Goal: Task Accomplishment & Management: Use online tool/utility

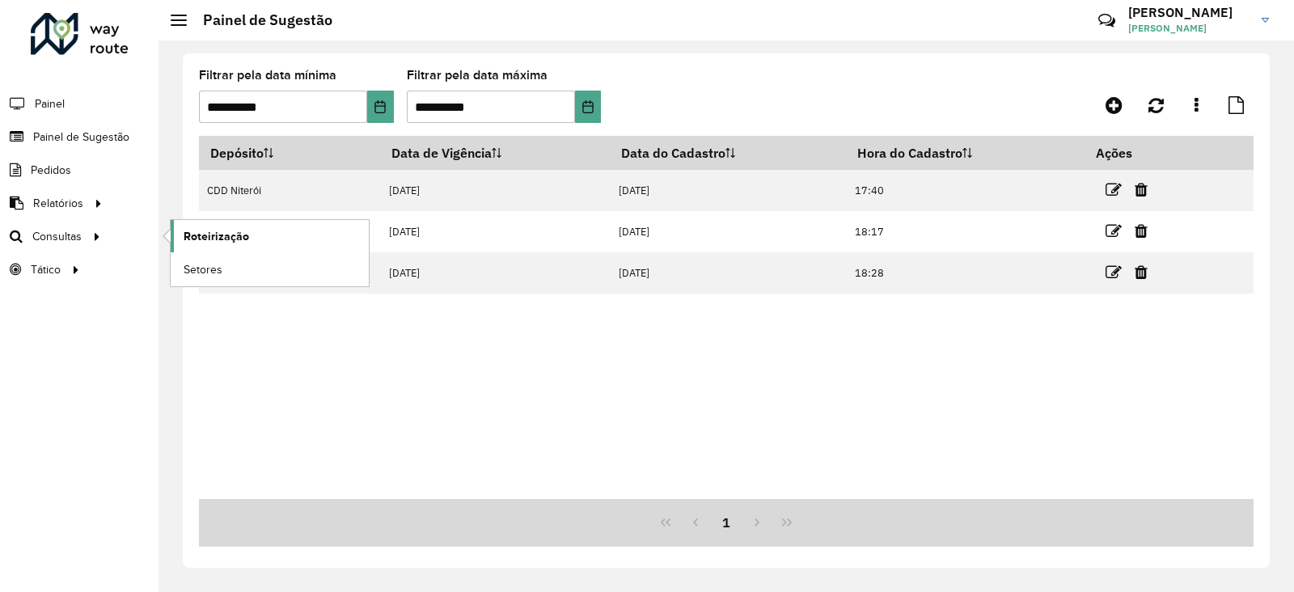
click at [187, 235] on span "Roteirização" at bounding box center [217, 236] width 66 height 17
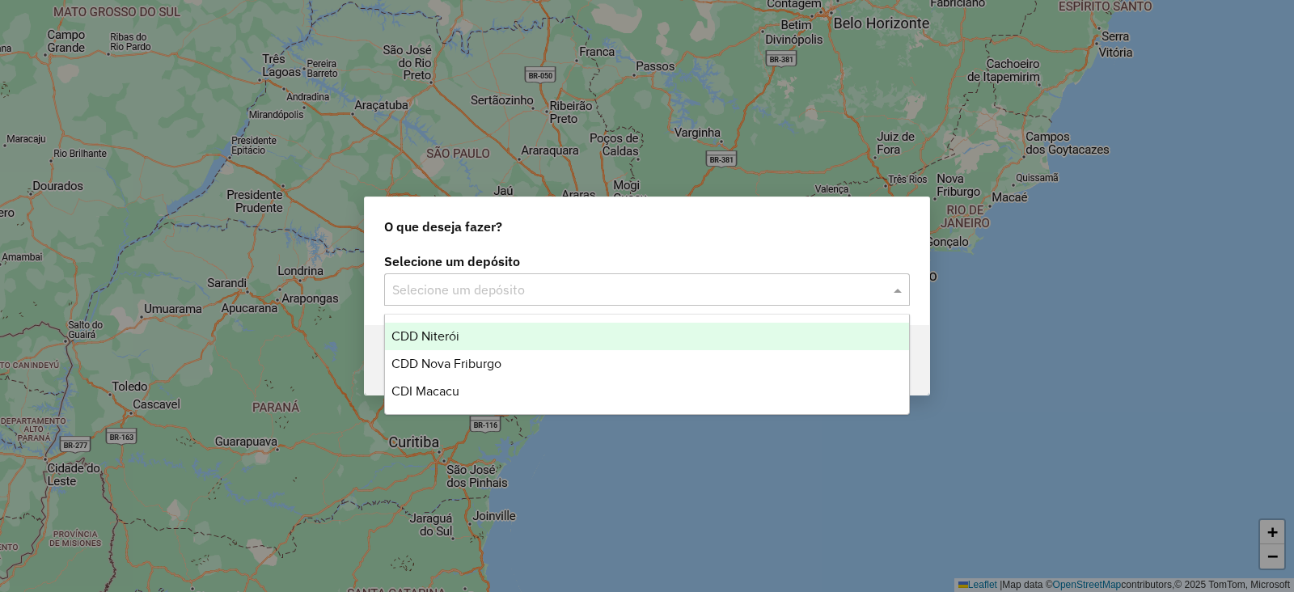
click at [814, 292] on input "text" at bounding box center [630, 290] width 477 height 19
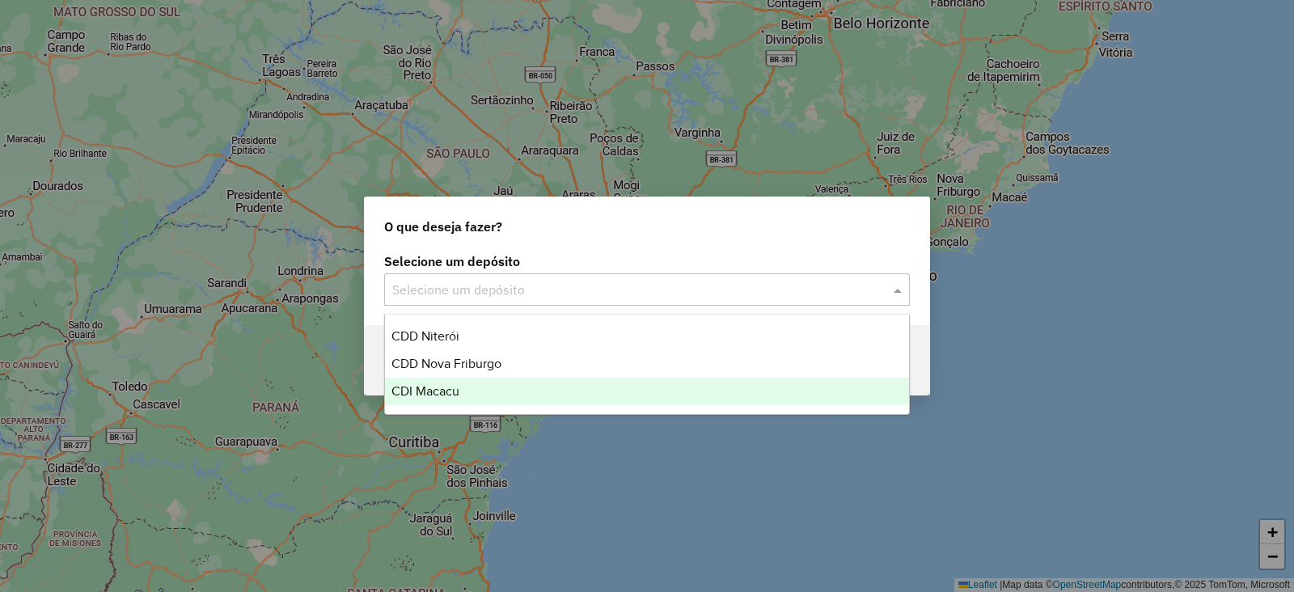
click at [647, 391] on div "CDI Macacu" at bounding box center [647, 391] width 524 height 27
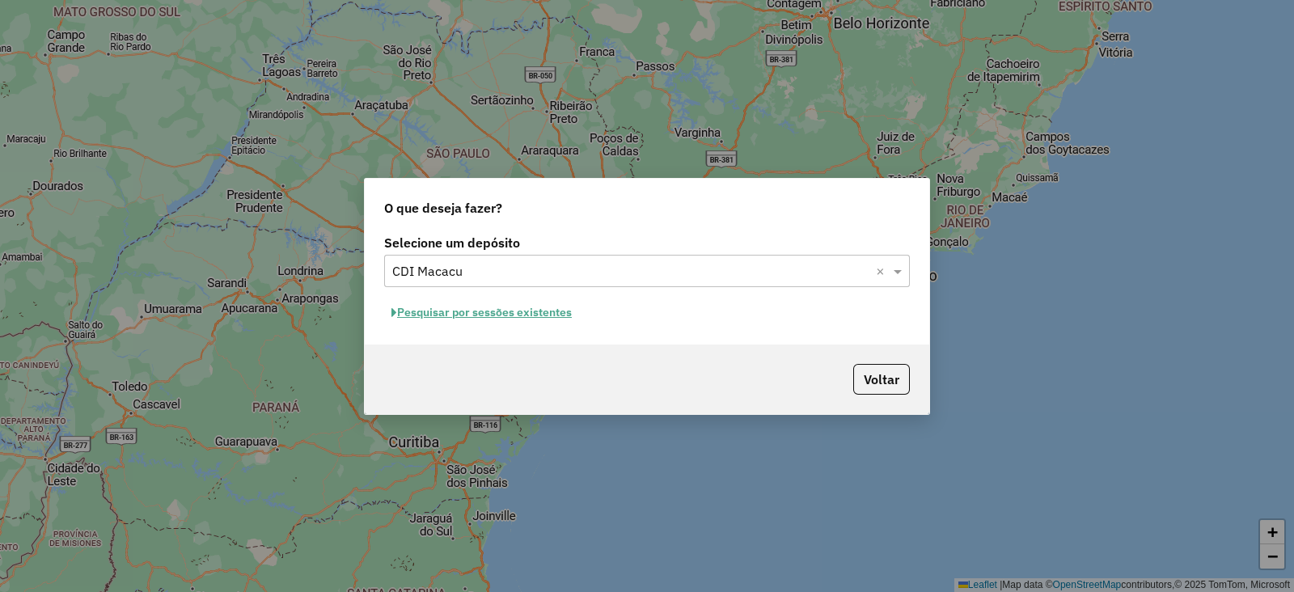
click at [471, 311] on button "Pesquisar por sessões existentes" at bounding box center [481, 312] width 195 height 25
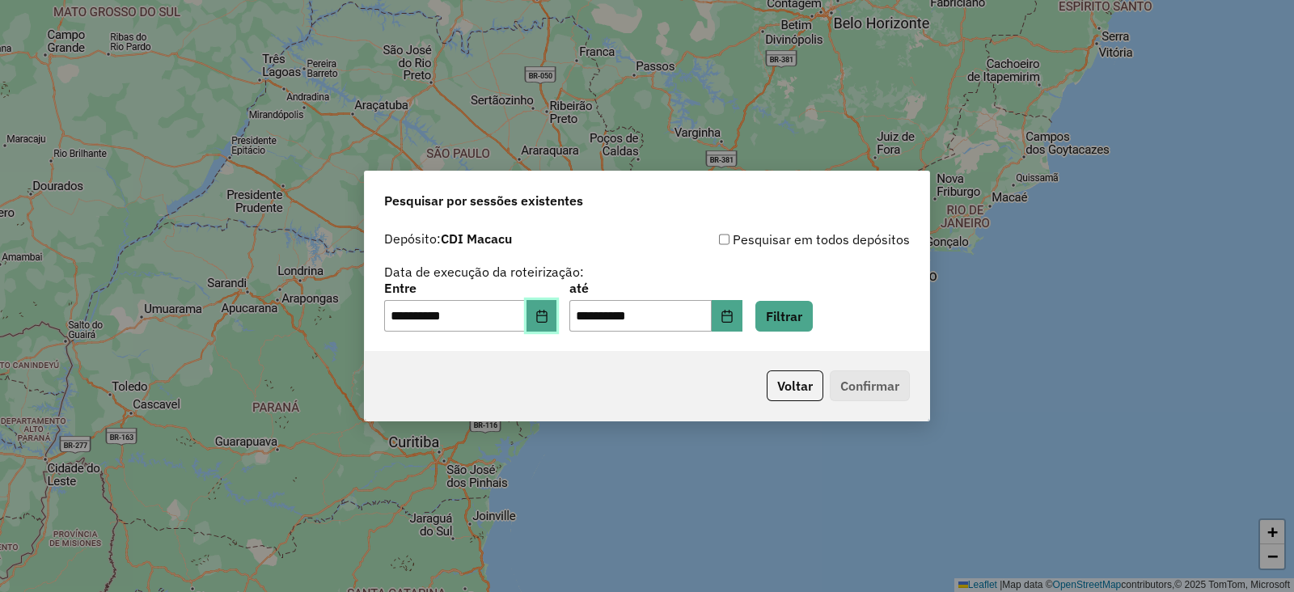
click at [548, 319] on icon "Choose Date" at bounding box center [541, 316] width 13 height 13
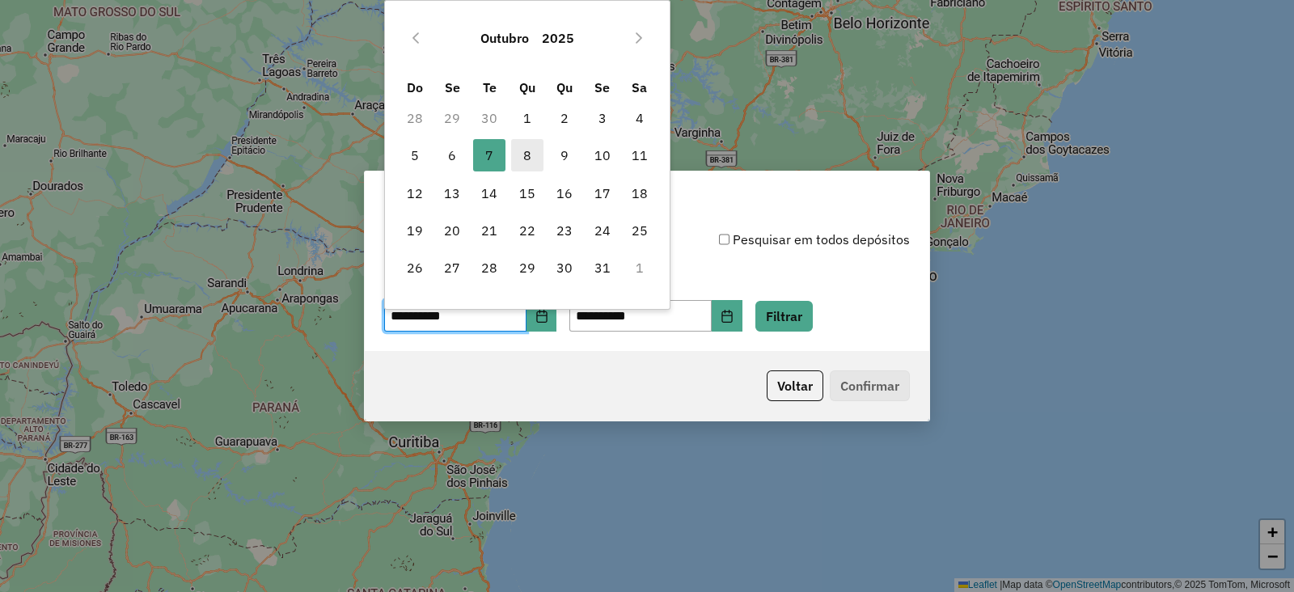
click at [525, 167] on span "8" at bounding box center [527, 155] width 32 height 32
type input "**********"
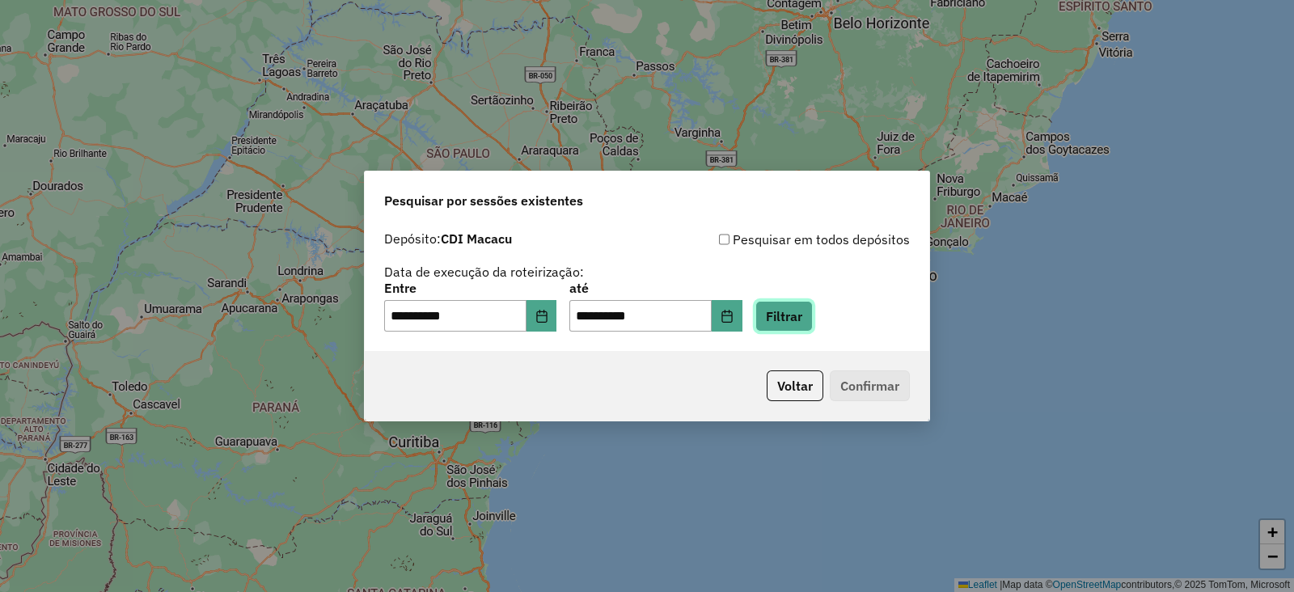
click at [799, 312] on button "Filtrar" at bounding box center [783, 316] width 57 height 31
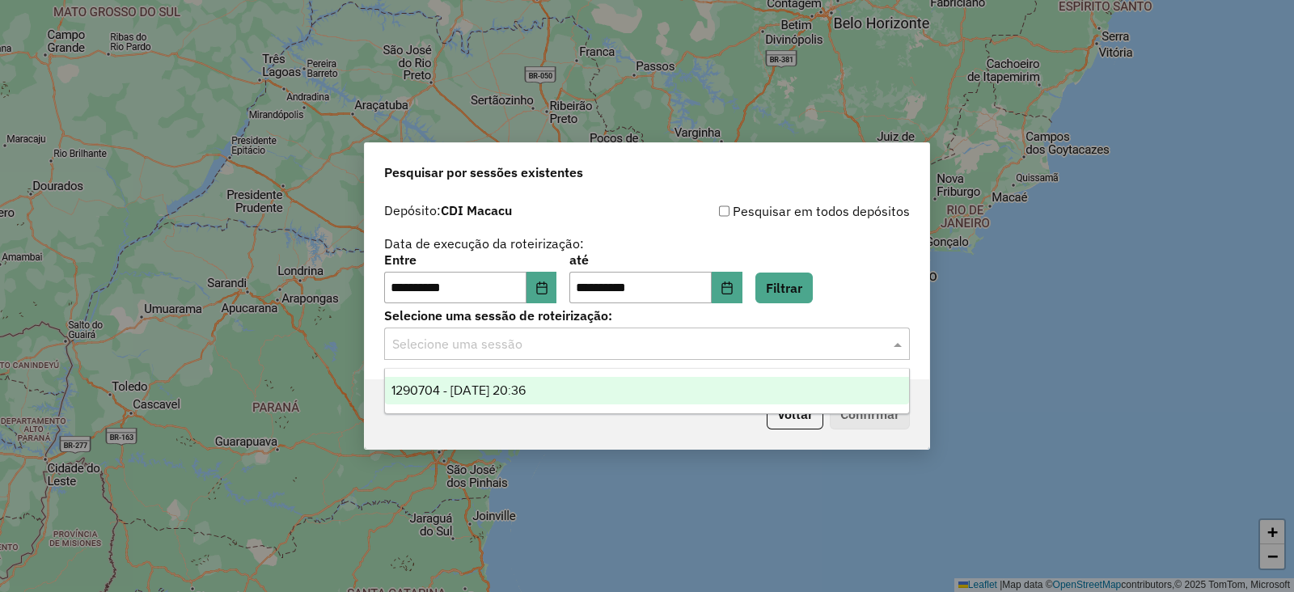
click at [597, 346] on input "text" at bounding box center [630, 344] width 477 height 19
click at [526, 384] on span "1290704 - [DATE] 20:36" at bounding box center [458, 390] width 134 height 14
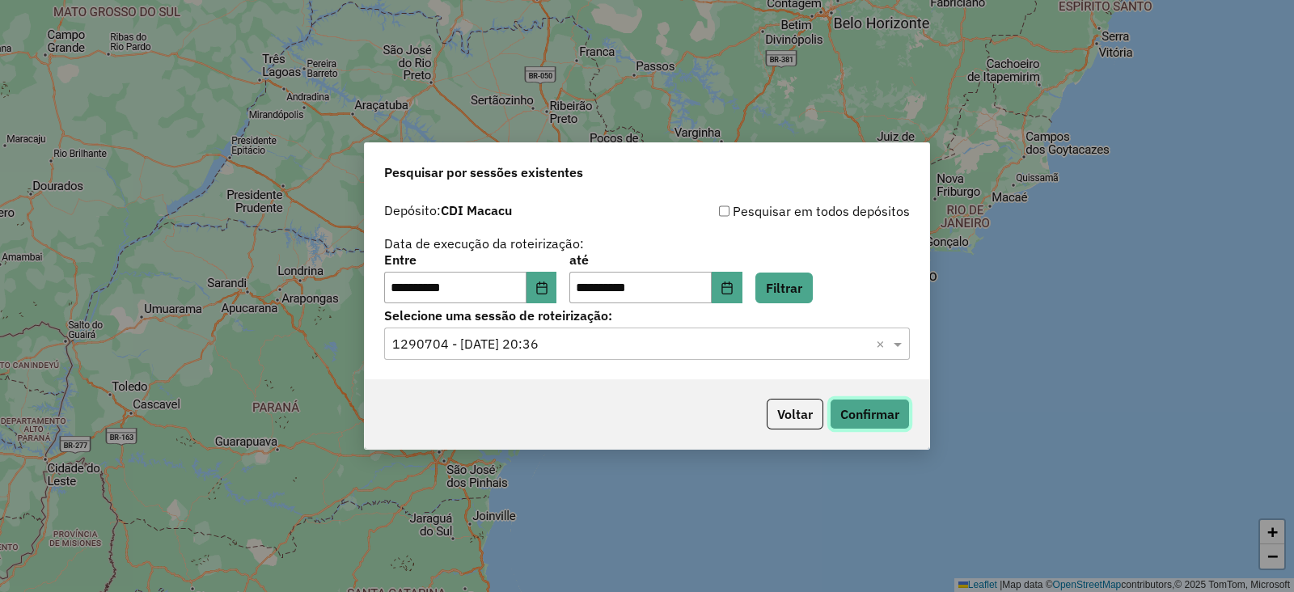
click at [845, 417] on button "Confirmar" at bounding box center [870, 414] width 80 height 31
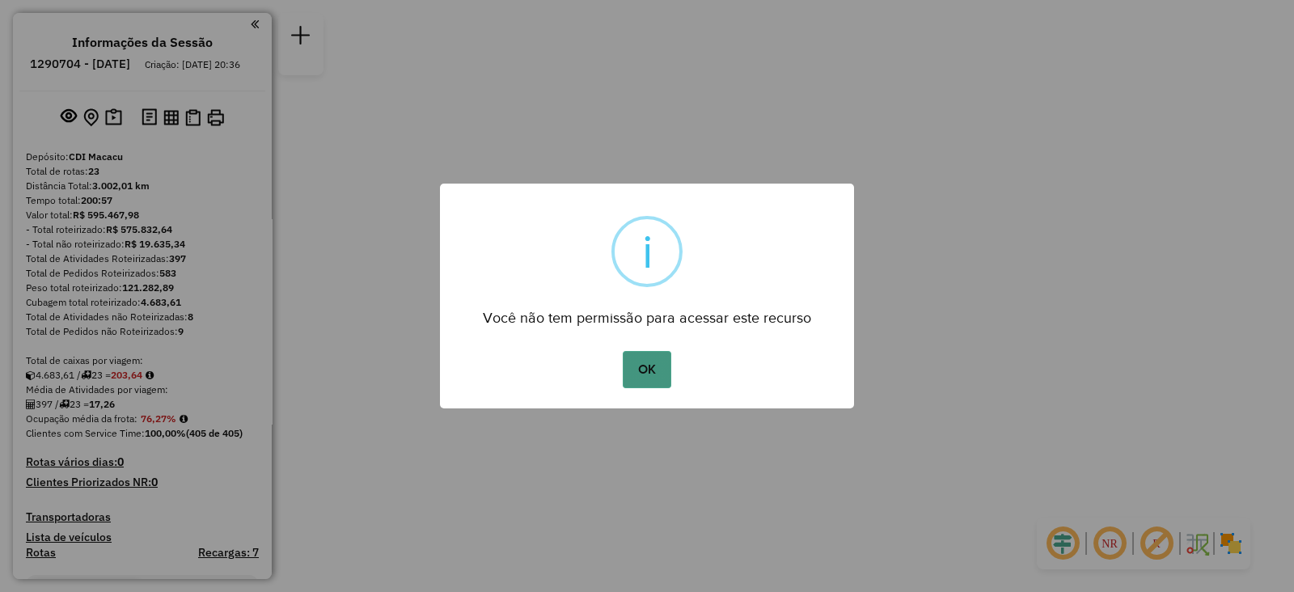
click at [649, 360] on button "OK" at bounding box center [647, 369] width 48 height 37
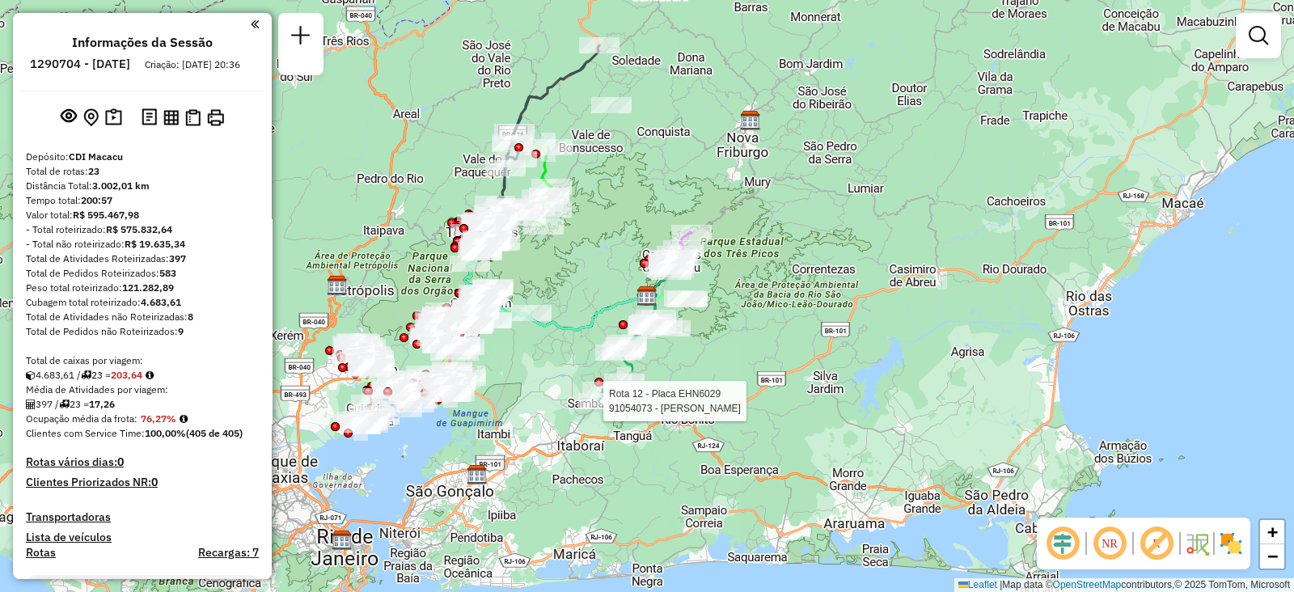
select select "**********"
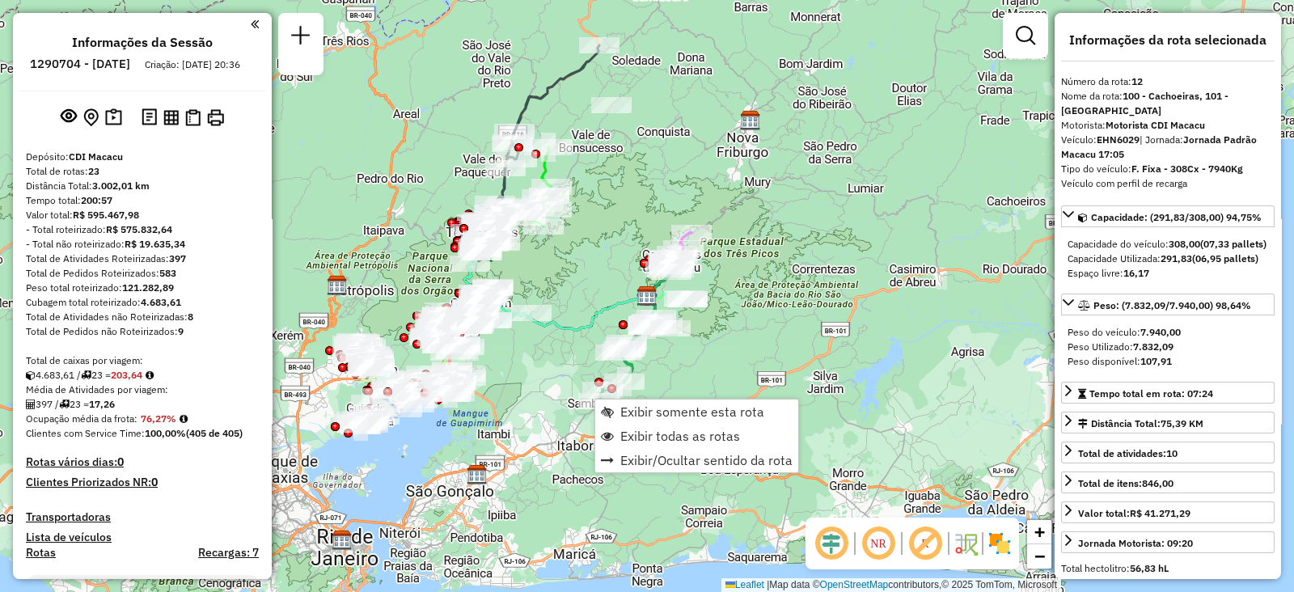
scroll to position [1549, 0]
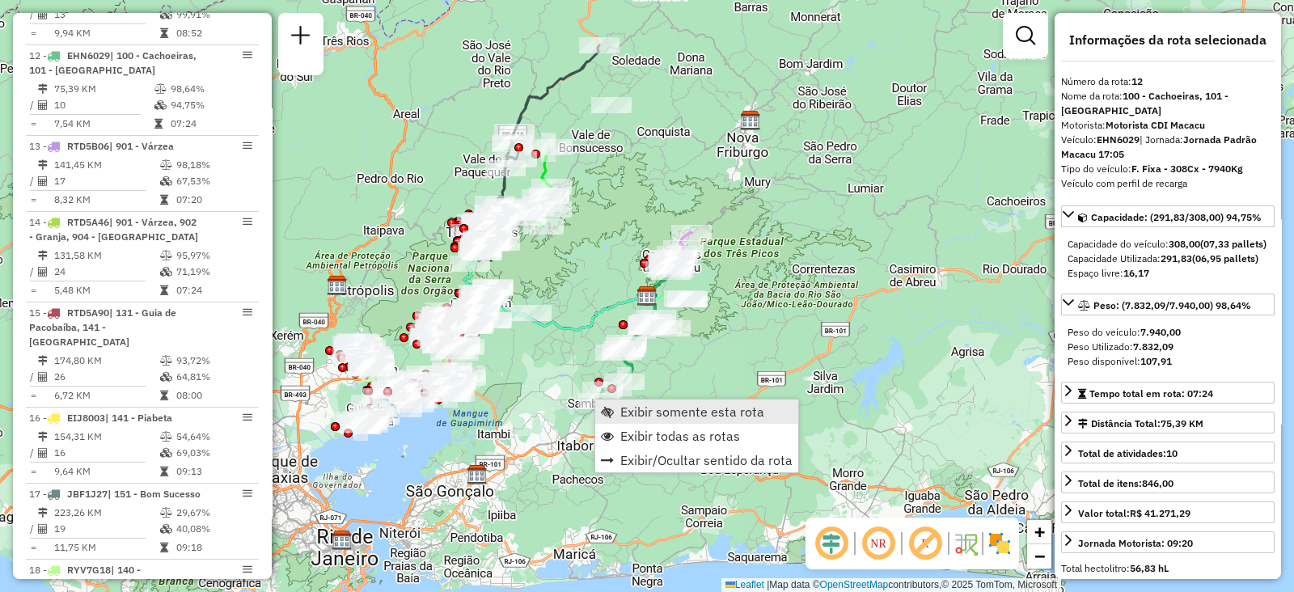
click at [604, 404] on link "Exibir somente esta rota" at bounding box center [696, 412] width 203 height 24
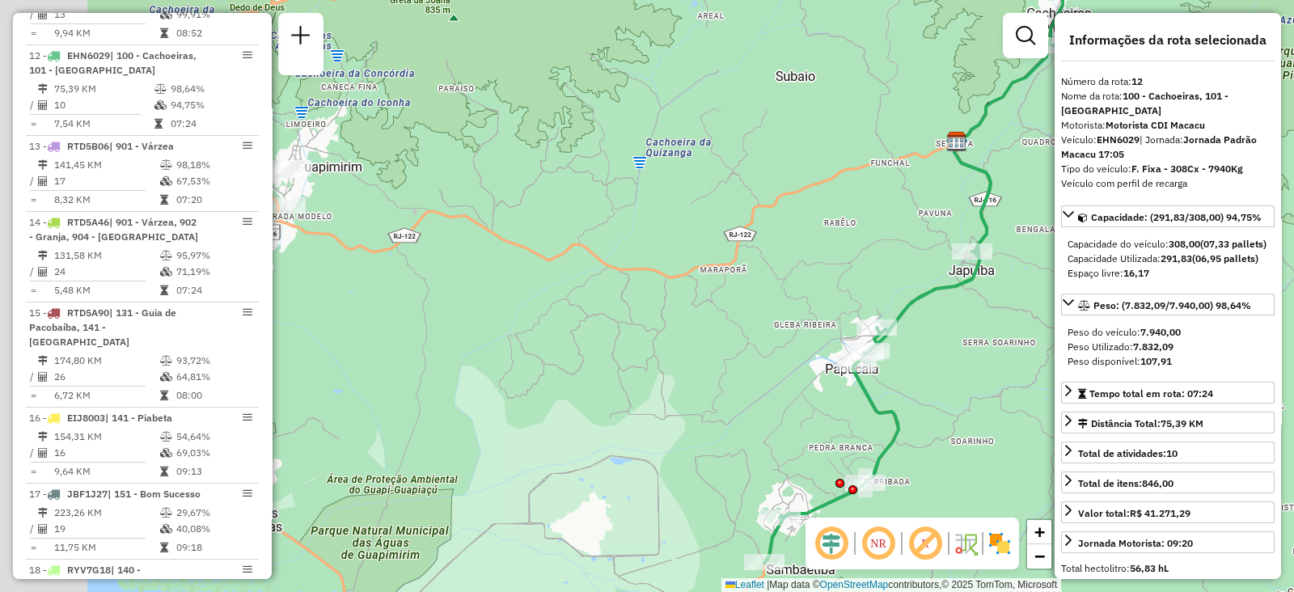
drag, startPoint x: 560, startPoint y: 322, endPoint x: 857, endPoint y: 315, distance: 296.1
click at [857, 315] on div "Janela de atendimento Grade de atendimento Capacidade Transportadoras Veículos …" at bounding box center [647, 296] width 1294 height 592
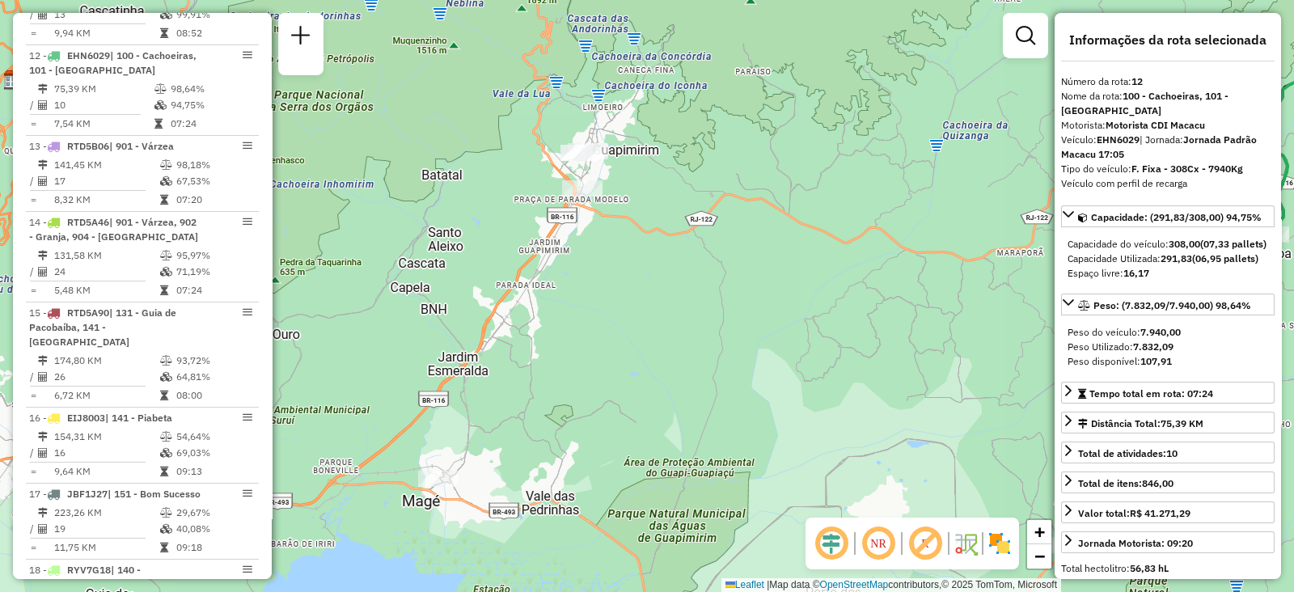
drag, startPoint x: 857, startPoint y: 315, endPoint x: 1122, endPoint y: 285, distance: 267.0
click at [1122, 285] on hb-router-mapa "Informações da Sessão 1290704 - 08/10/2025 Criação: 07/10/2025 20:36 Depósito: …" at bounding box center [647, 296] width 1294 height 592
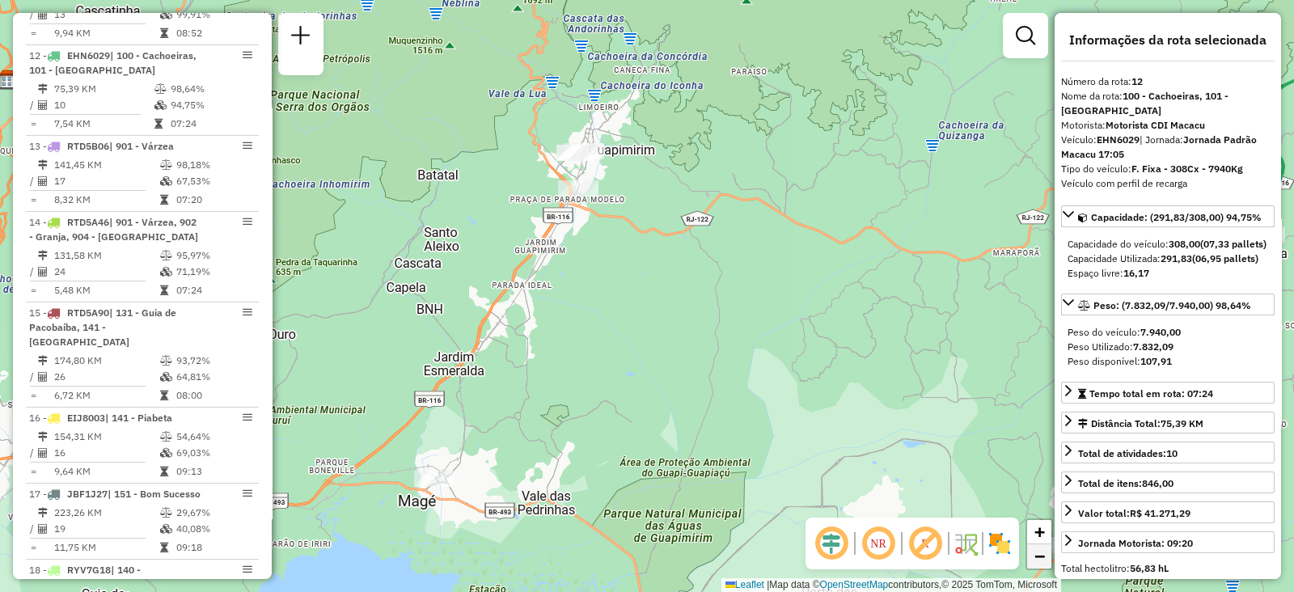
click at [1043, 555] on span "−" at bounding box center [1039, 556] width 11 height 20
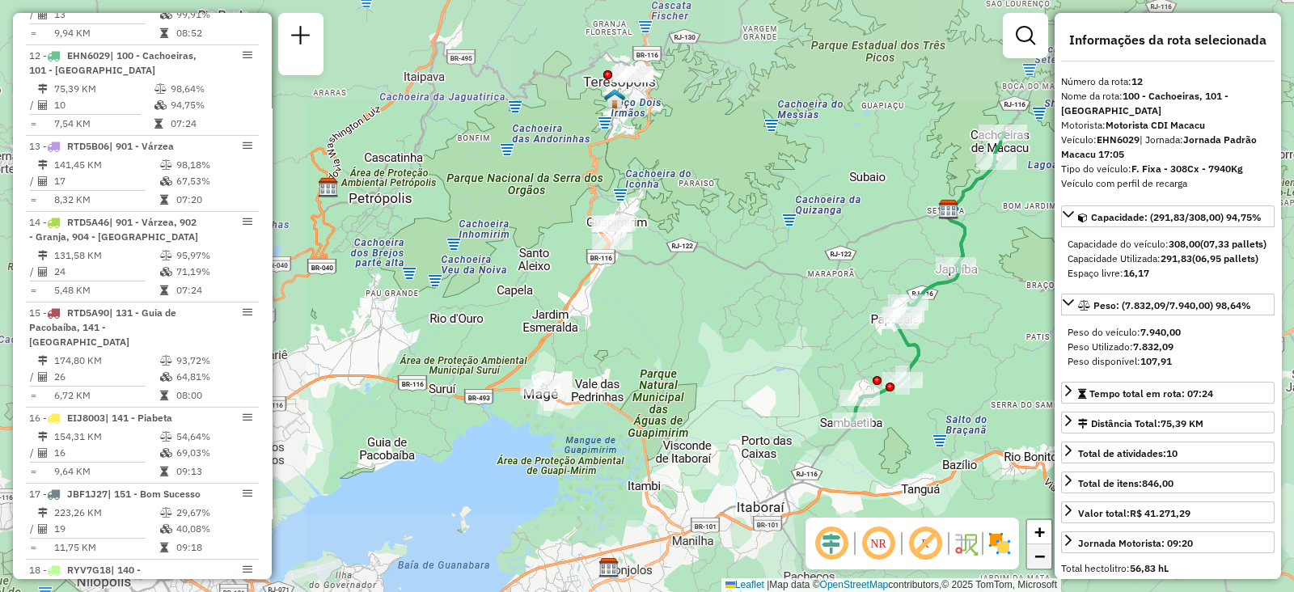
click at [1043, 555] on span "−" at bounding box center [1039, 556] width 11 height 20
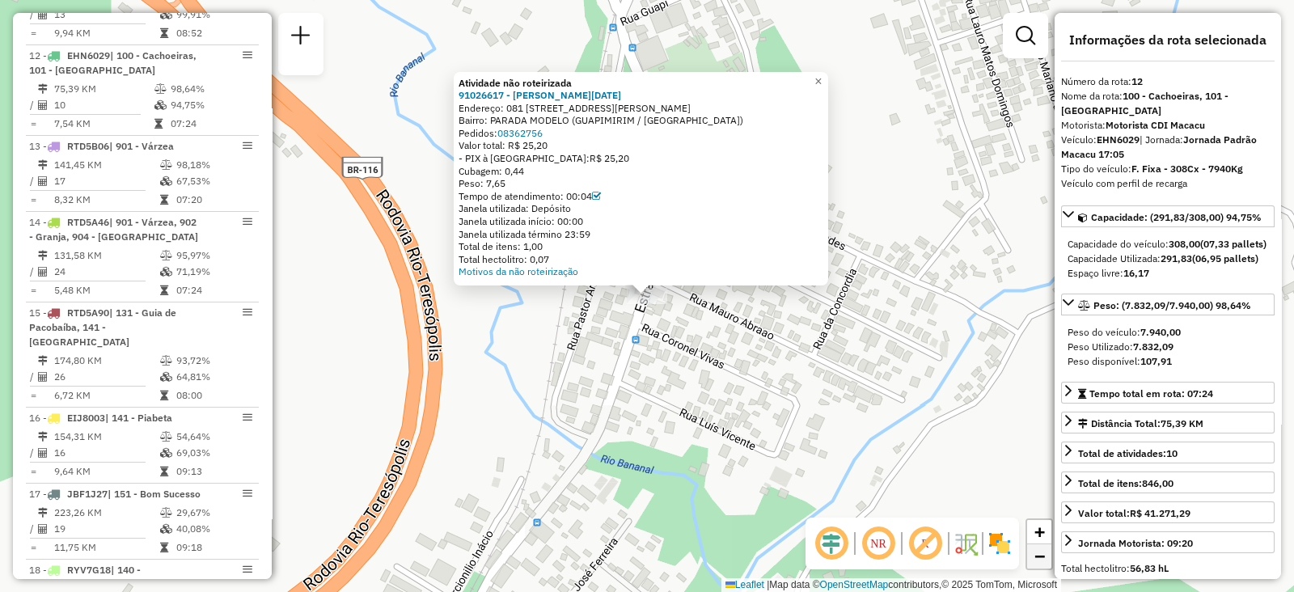
click at [1041, 555] on span "−" at bounding box center [1039, 556] width 11 height 20
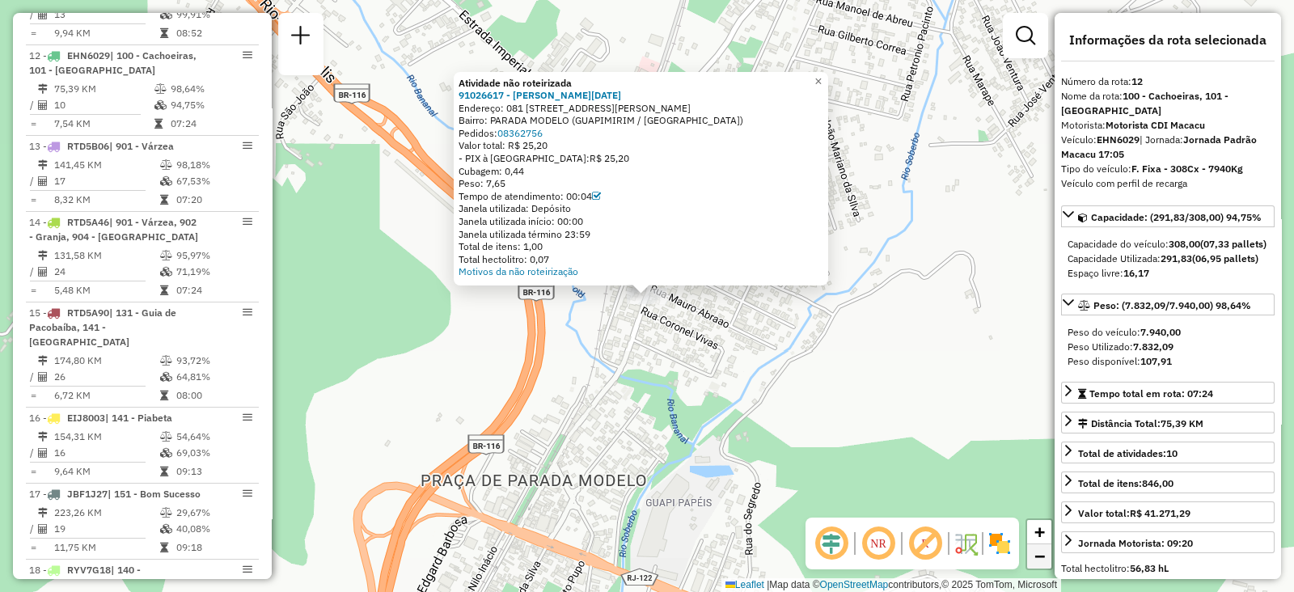
click at [1041, 555] on span "−" at bounding box center [1039, 556] width 11 height 20
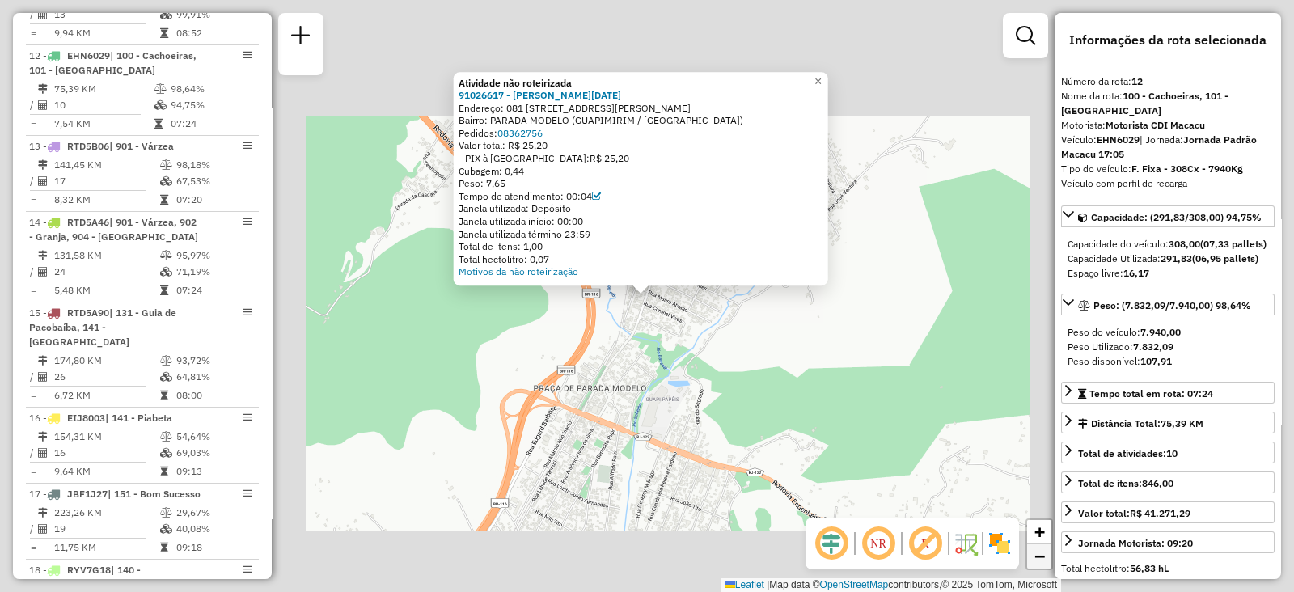
click at [1041, 555] on span "−" at bounding box center [1039, 556] width 11 height 20
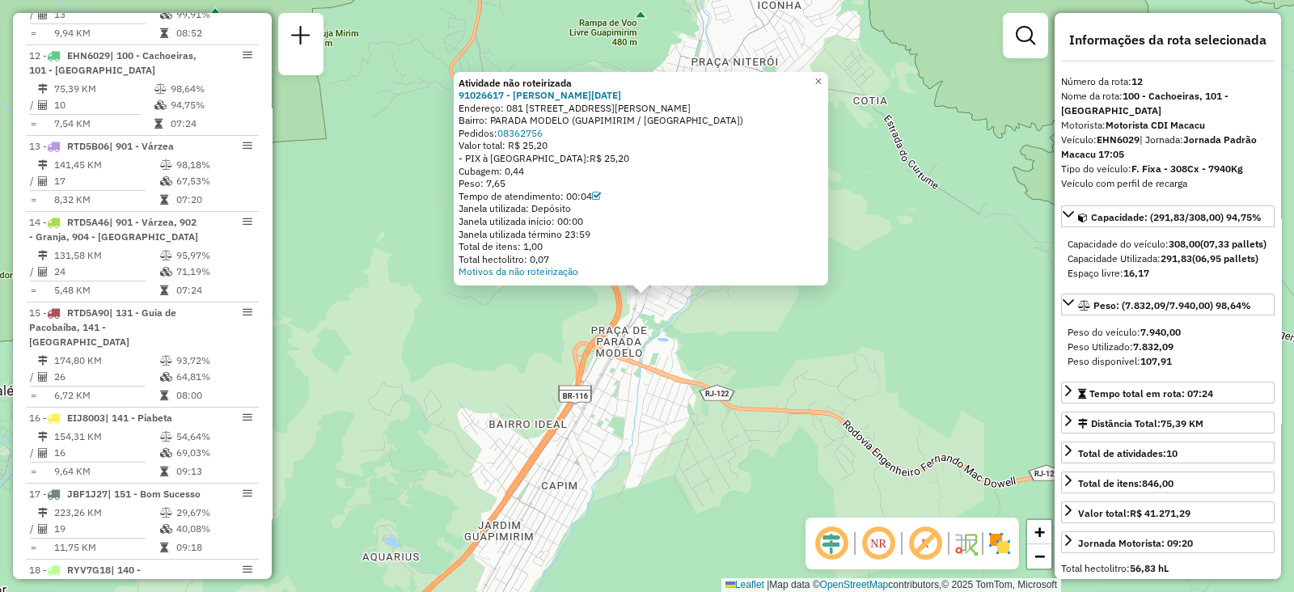
click at [903, 421] on div "Atividade não roteirizada 91026617 - VERA LUCIA MONTEIRO Endereço: 081 RUA JOEL…" at bounding box center [647, 296] width 1294 height 592
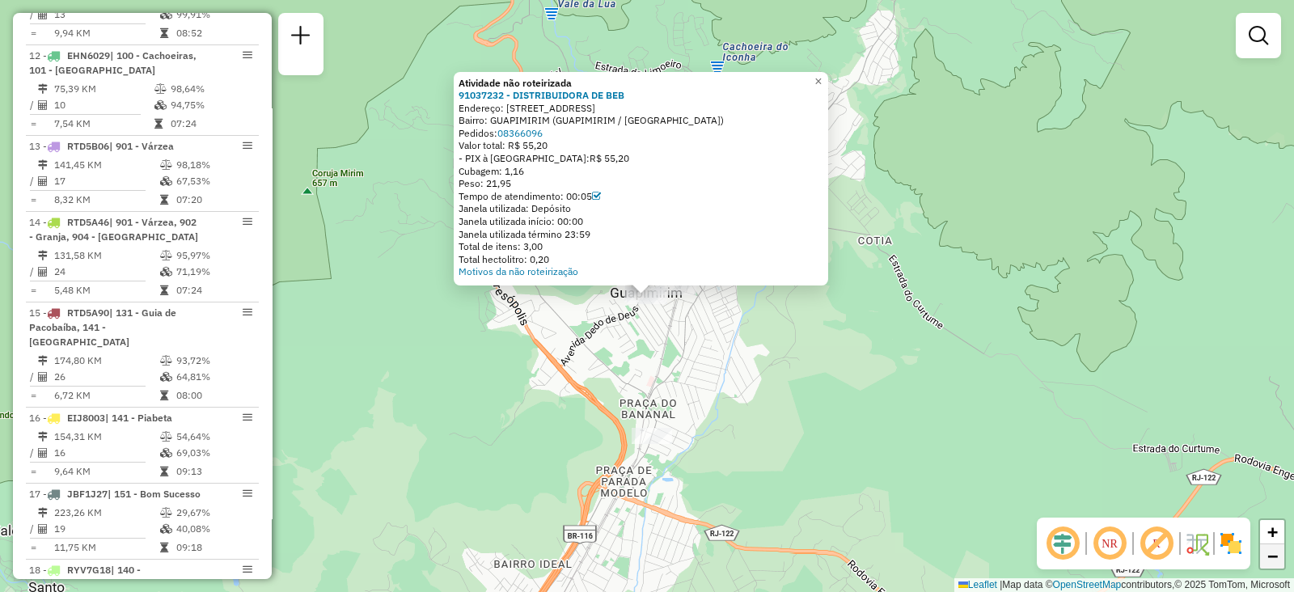
click at [1263, 556] on link "−" at bounding box center [1272, 556] width 24 height 24
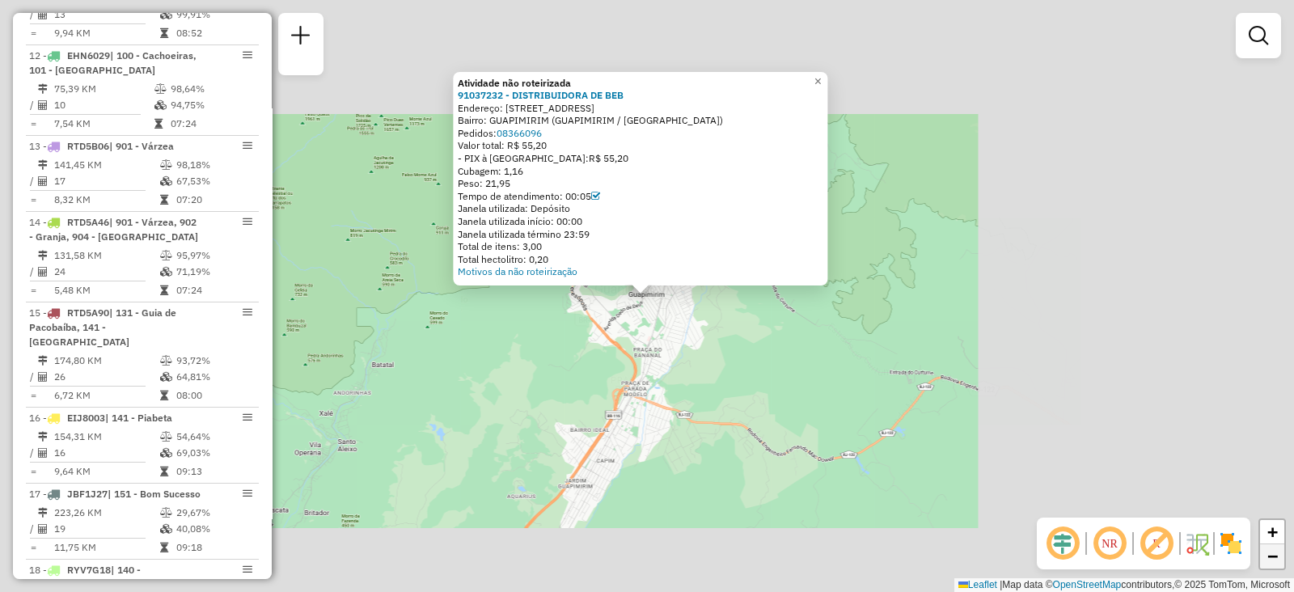
click at [1263, 556] on link "−" at bounding box center [1272, 556] width 24 height 24
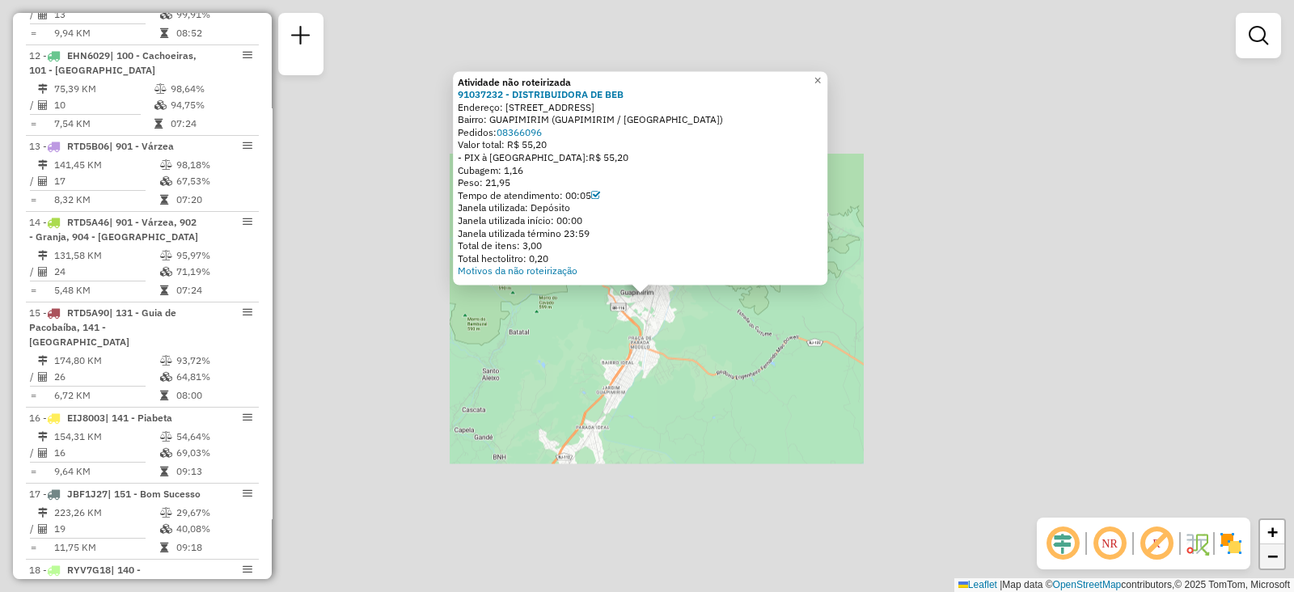
click at [1263, 556] on link "−" at bounding box center [1272, 556] width 24 height 24
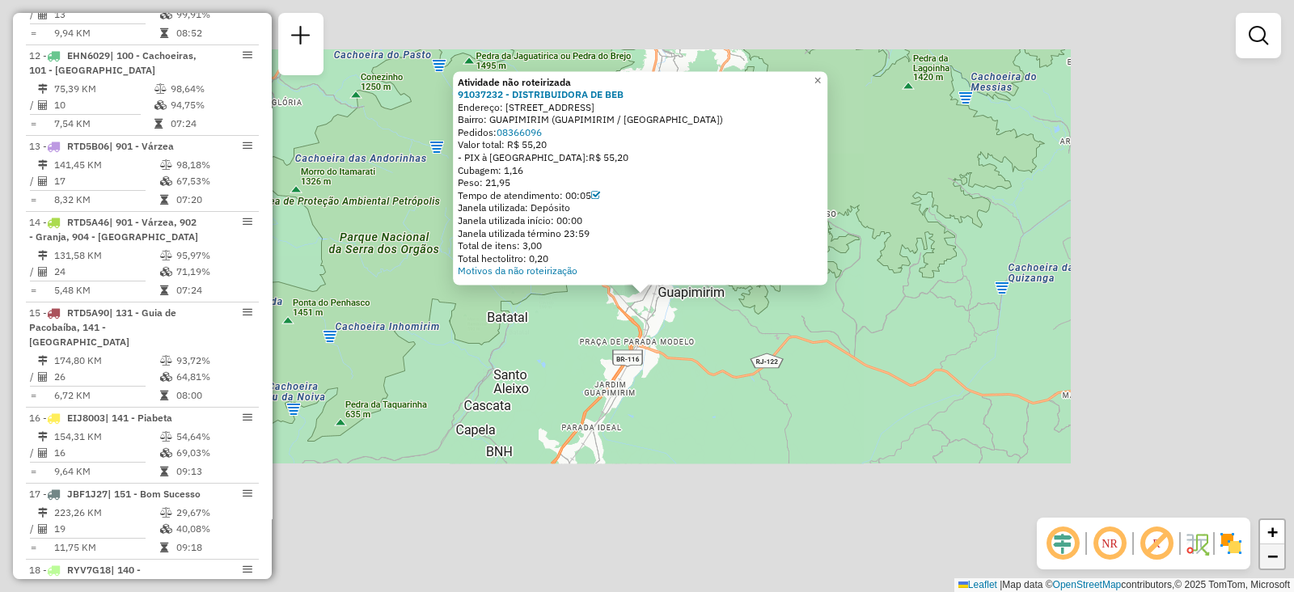
click at [1263, 556] on link "−" at bounding box center [1272, 556] width 24 height 24
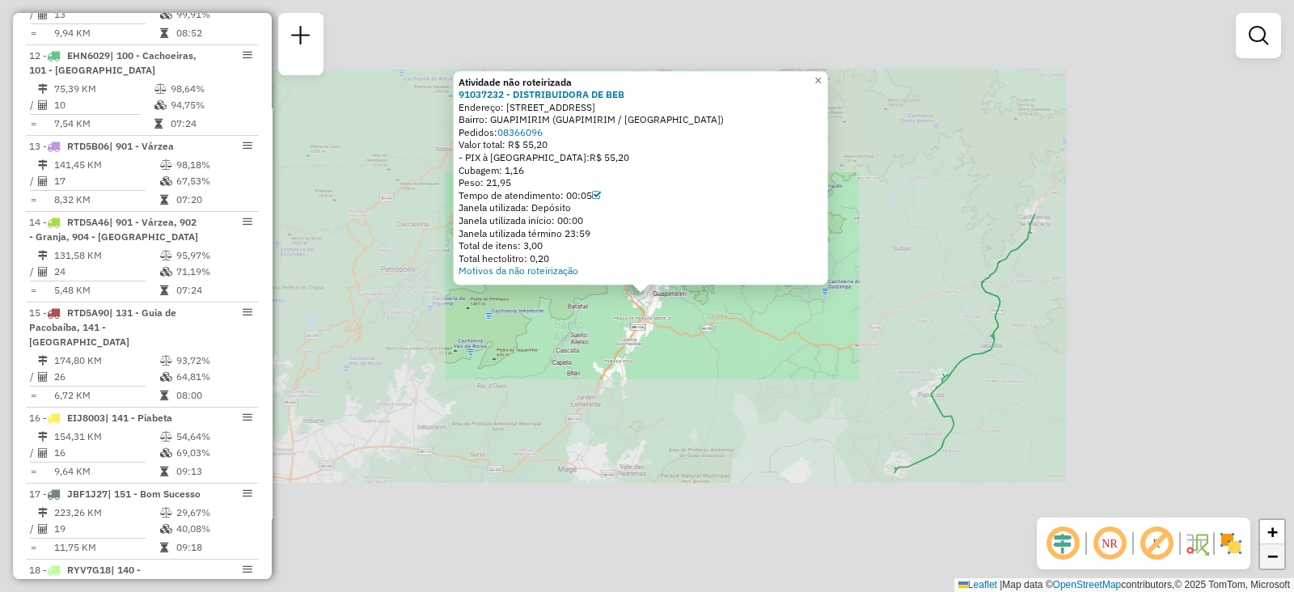
click at [1263, 556] on link "−" at bounding box center [1272, 556] width 24 height 24
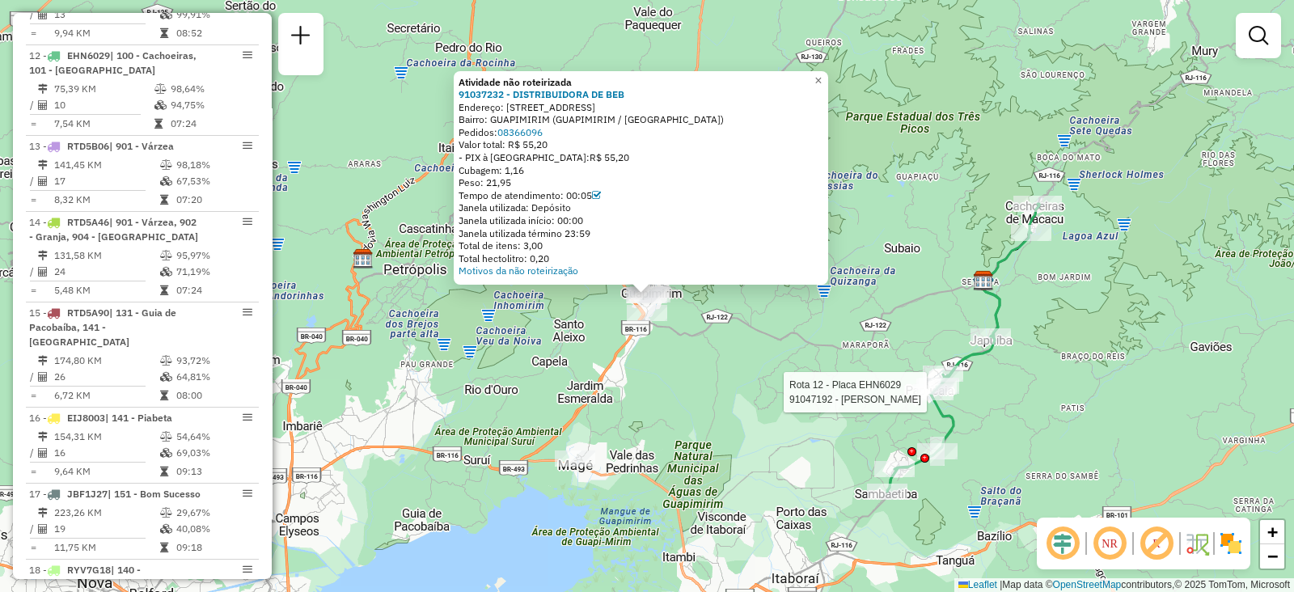
select select "**********"
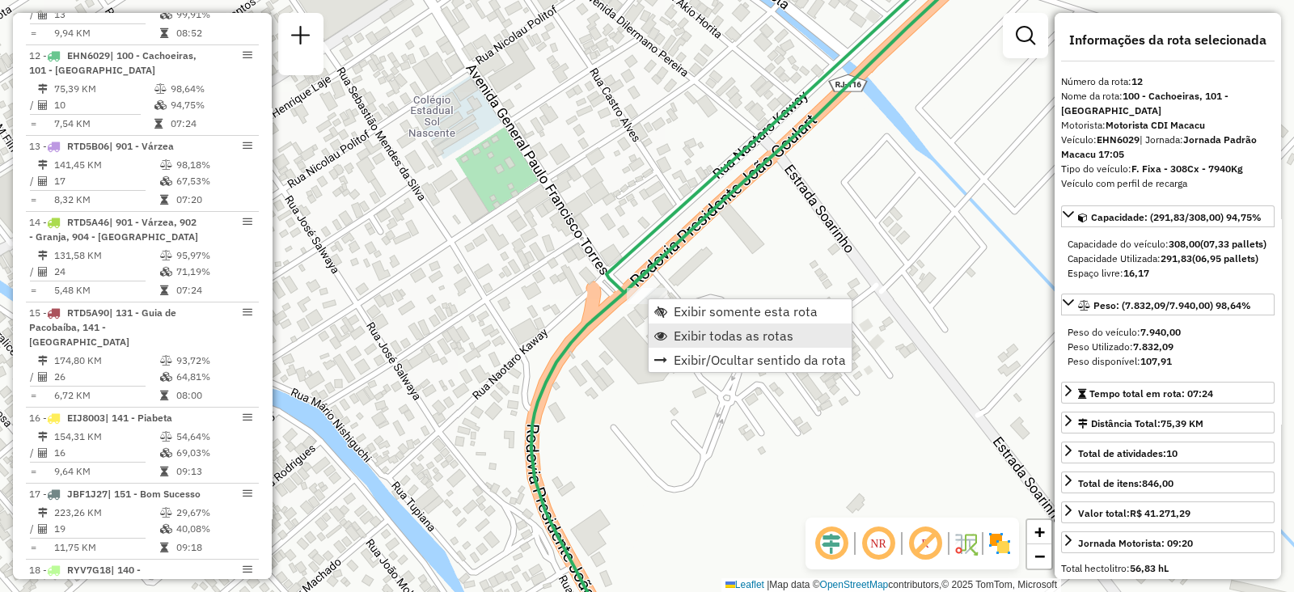
click at [676, 332] on span "Exibir todas as rotas" at bounding box center [734, 335] width 120 height 13
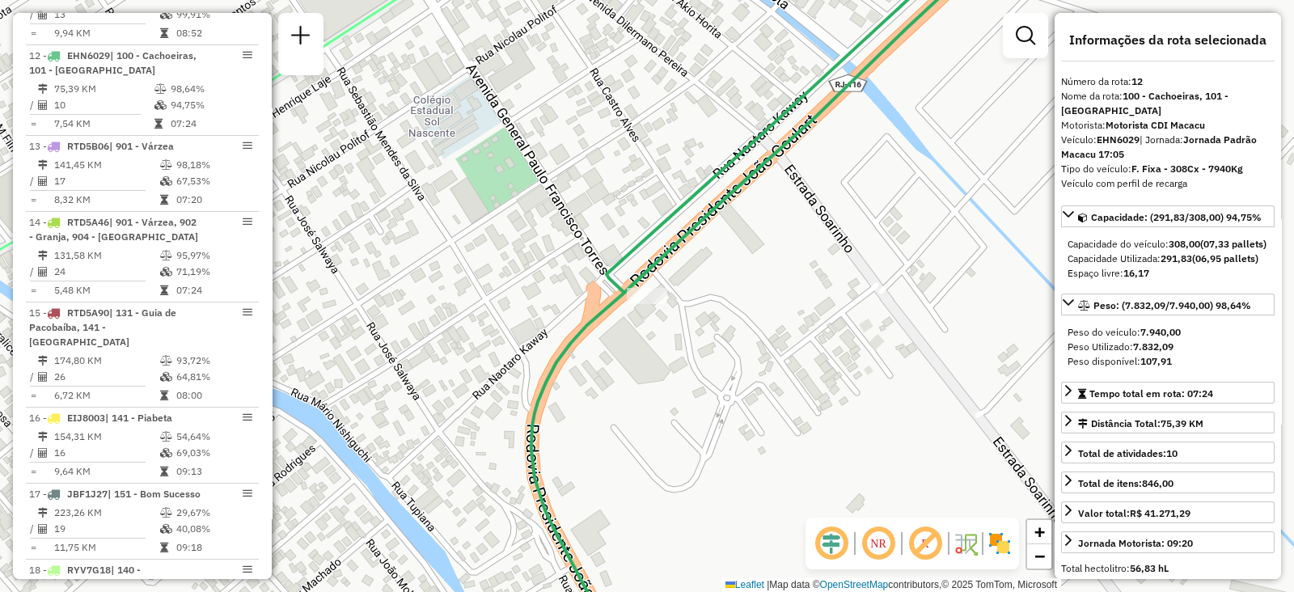
click at [693, 336] on div "Janela de atendimento Grade de atendimento Capacidade Transportadoras Veículos …" at bounding box center [647, 296] width 1294 height 592
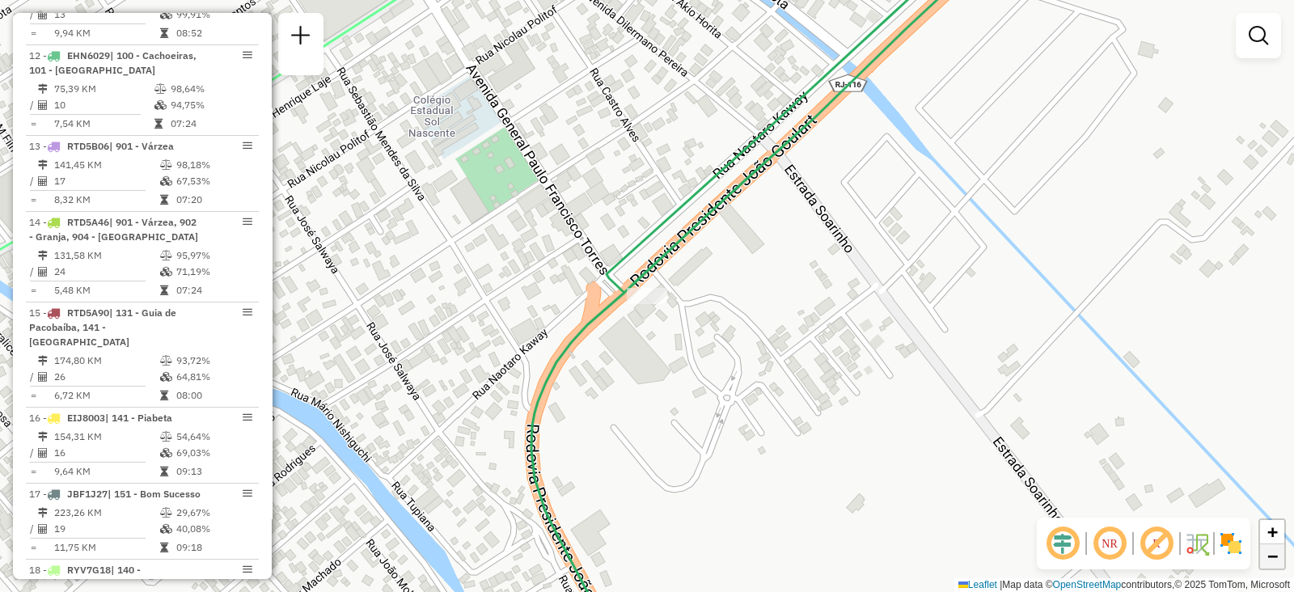
click at [1277, 566] on link "−" at bounding box center [1272, 556] width 24 height 24
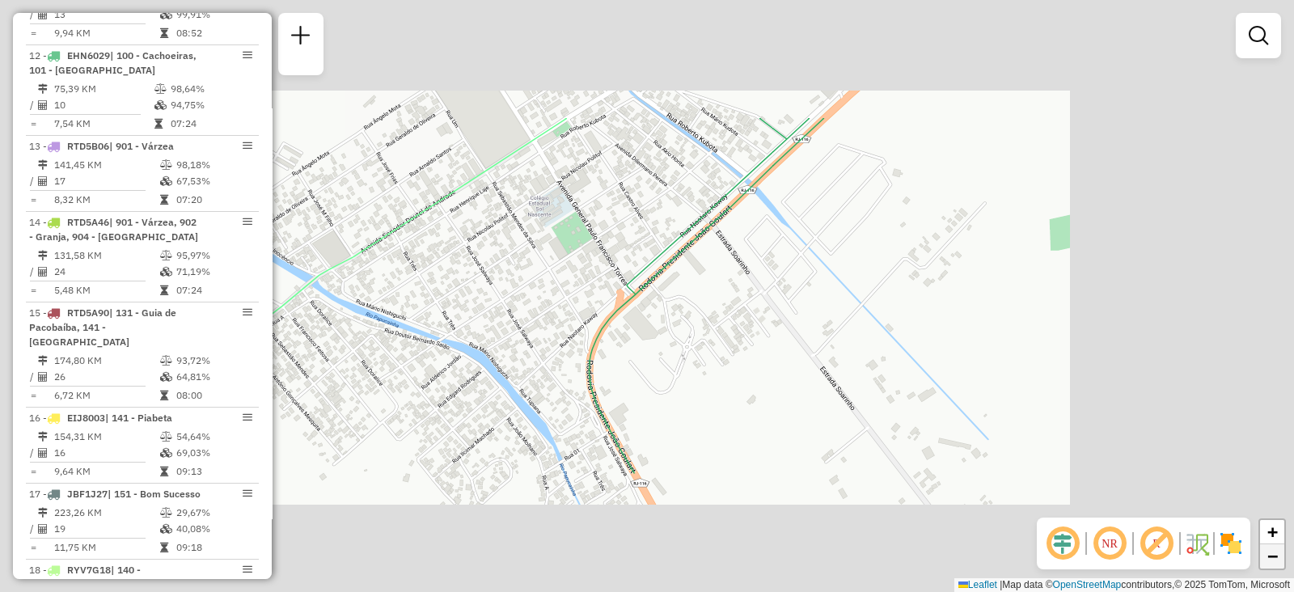
click at [1277, 566] on link "−" at bounding box center [1272, 556] width 24 height 24
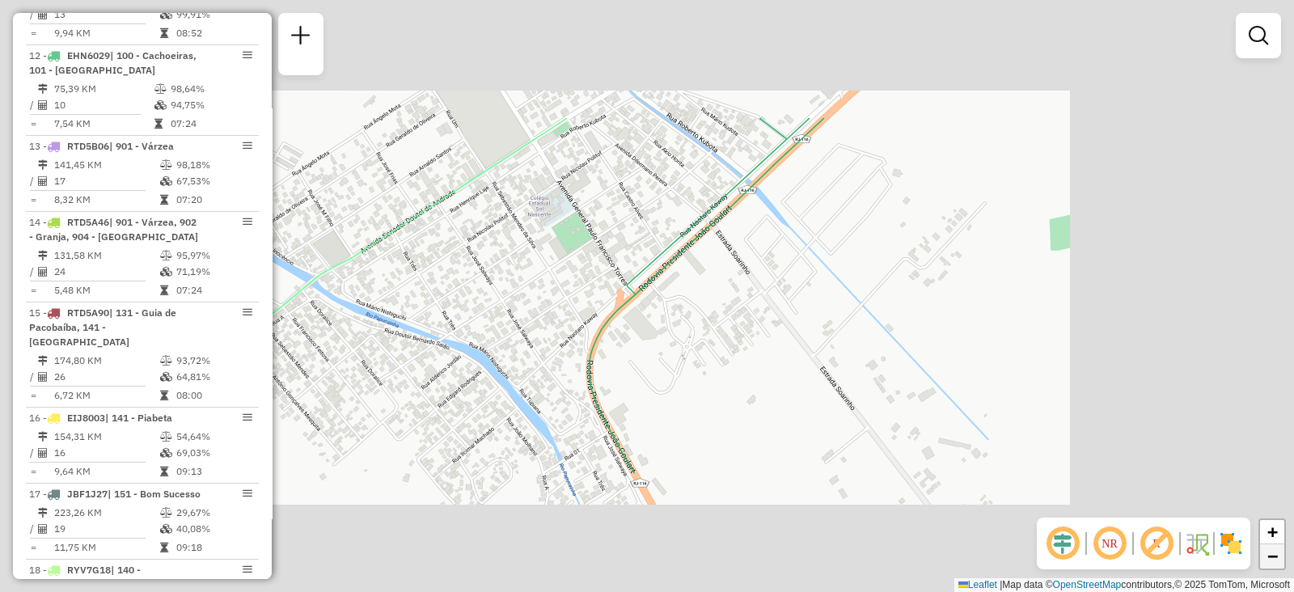
click at [1277, 566] on link "−" at bounding box center [1272, 556] width 24 height 24
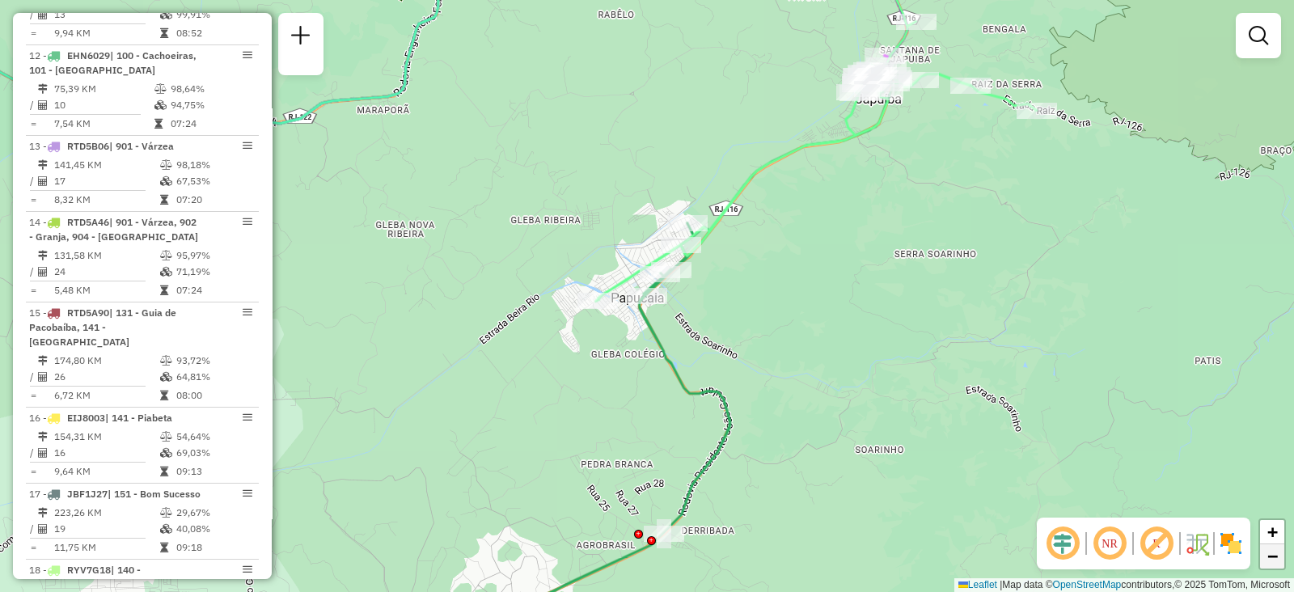
click at [1277, 566] on link "−" at bounding box center [1272, 556] width 24 height 24
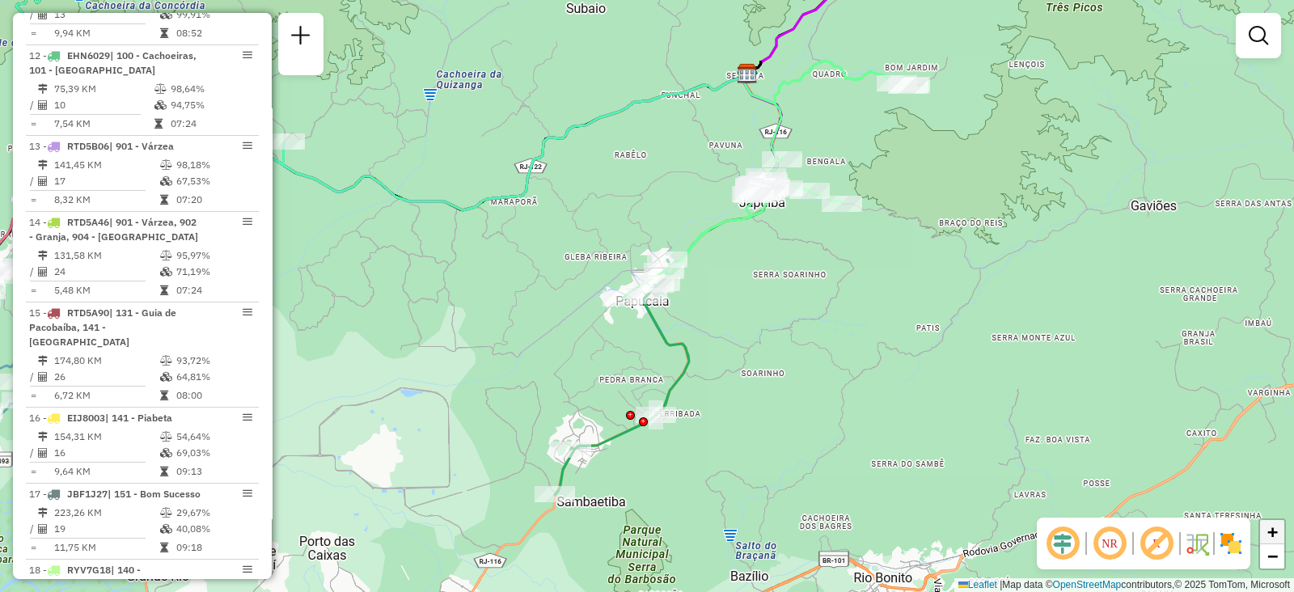
click at [1278, 537] on span "+" at bounding box center [1272, 532] width 11 height 20
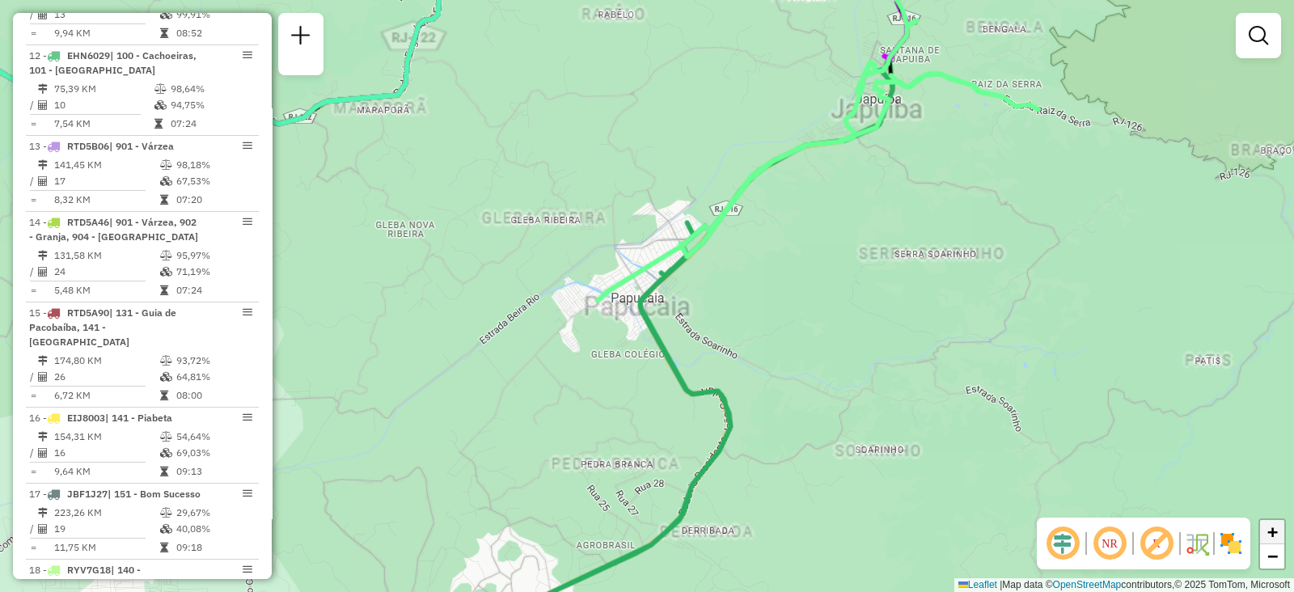
click at [1278, 537] on span "+" at bounding box center [1272, 532] width 11 height 20
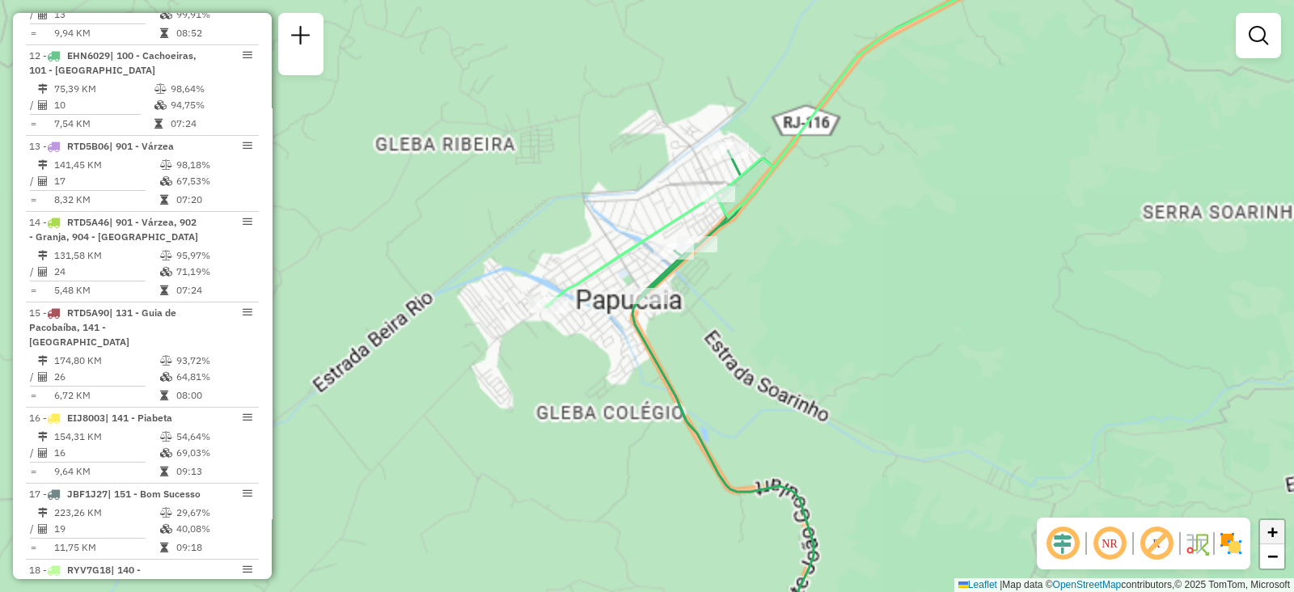
click at [1278, 537] on span "+" at bounding box center [1272, 532] width 11 height 20
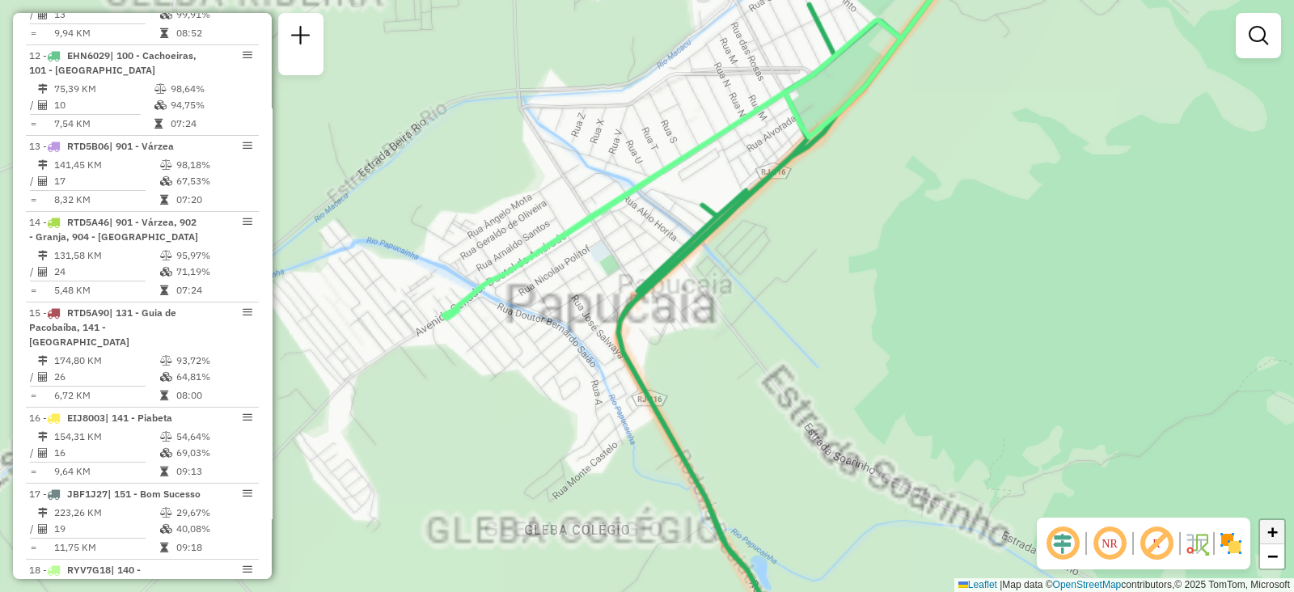
click at [1278, 537] on span "+" at bounding box center [1272, 532] width 11 height 20
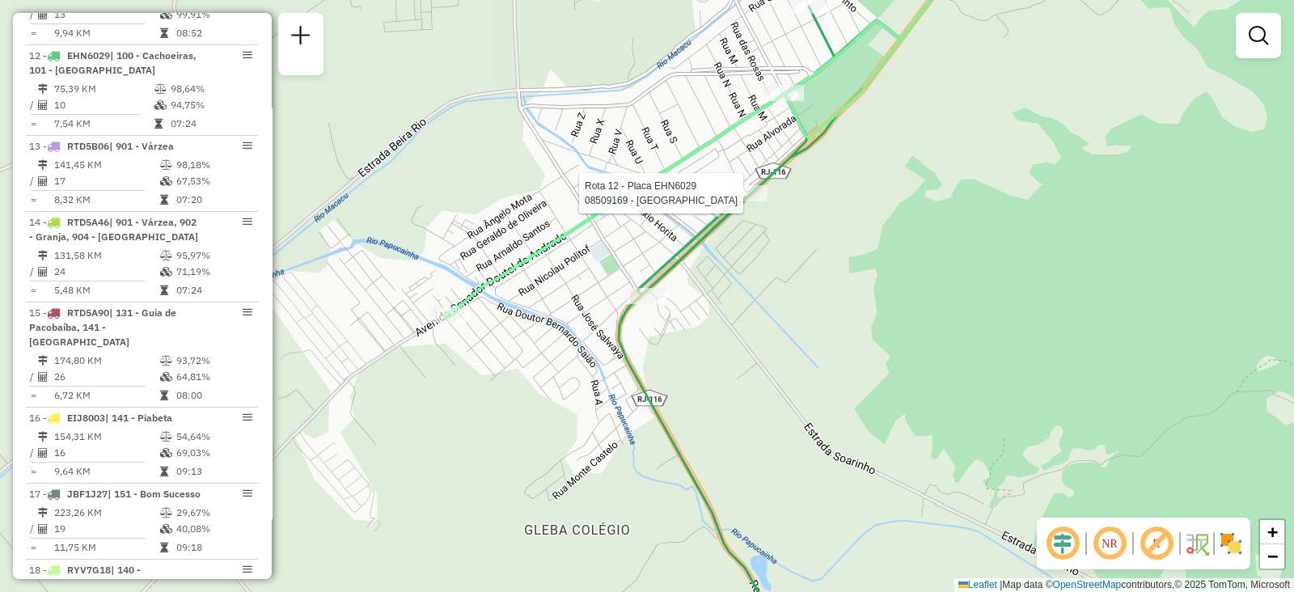
select select "**********"
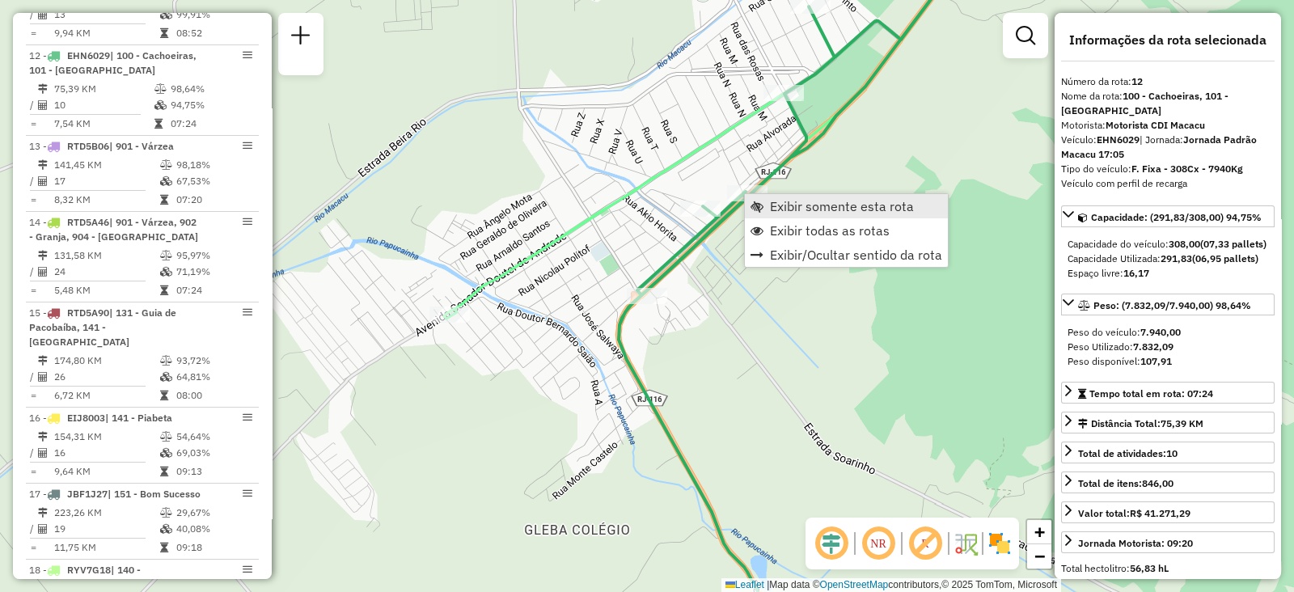
click at [756, 213] on link "Exibir somente esta rota" at bounding box center [846, 206] width 203 height 24
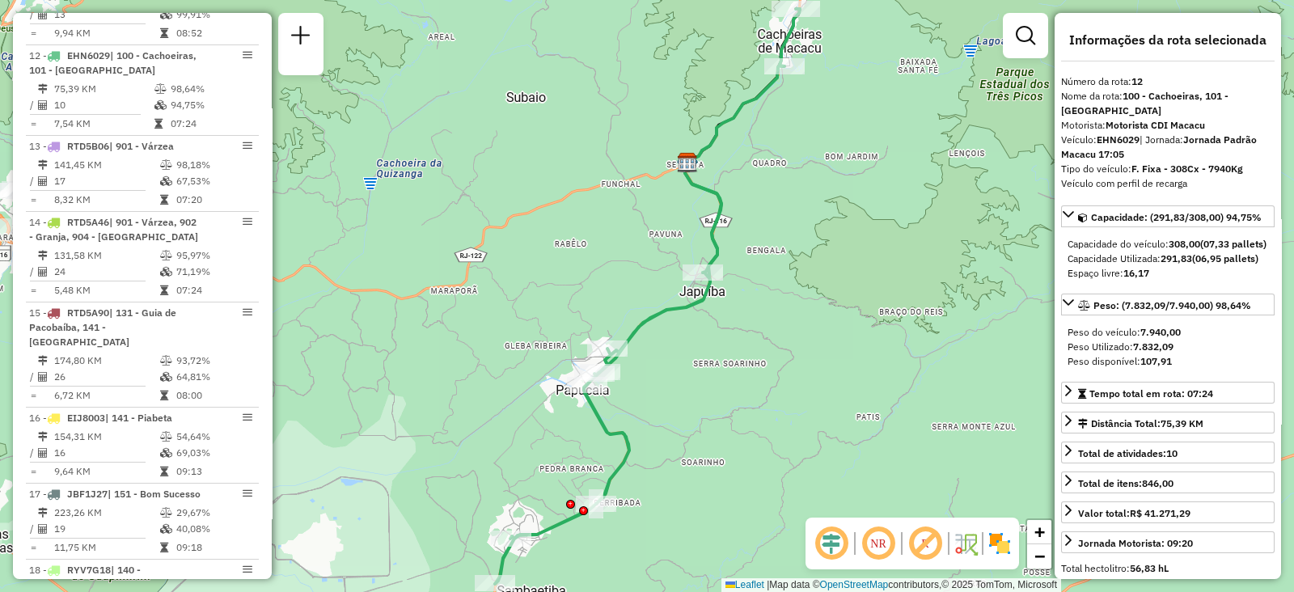
drag, startPoint x: 832, startPoint y: 172, endPoint x: 824, endPoint y: 192, distance: 21.8
click at [827, 188] on div "Janela de atendimento Grade de atendimento Capacidade Transportadoras Veículos …" at bounding box center [647, 296] width 1294 height 592
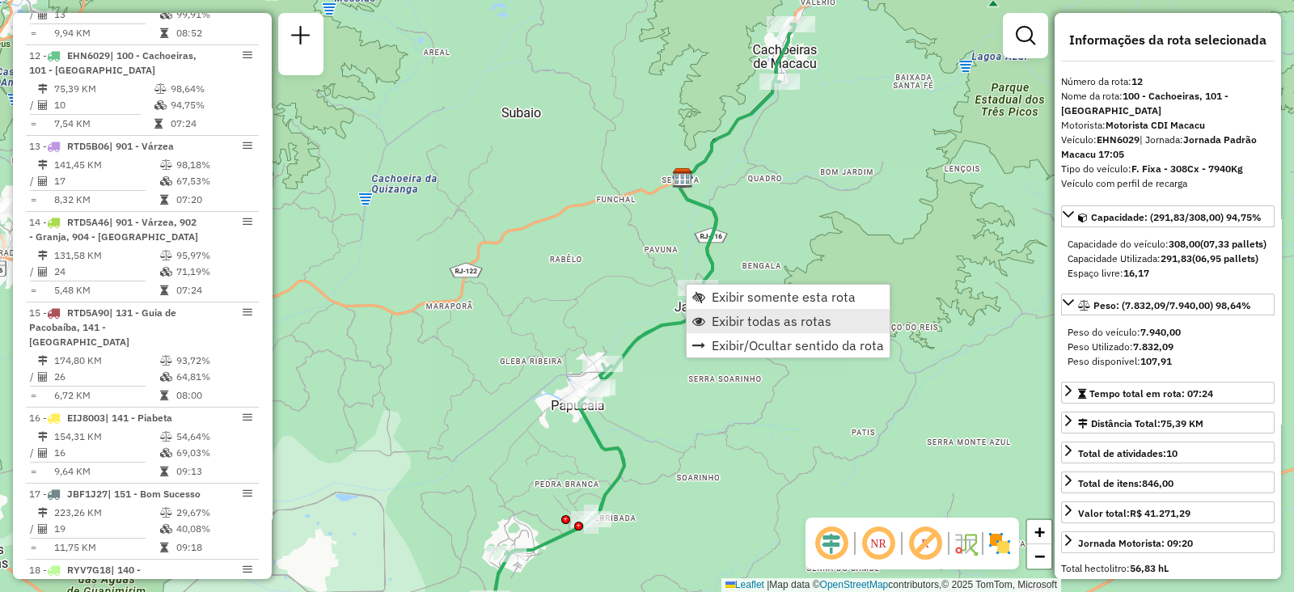
click at [713, 317] on span "Exibir todas as rotas" at bounding box center [772, 321] width 120 height 13
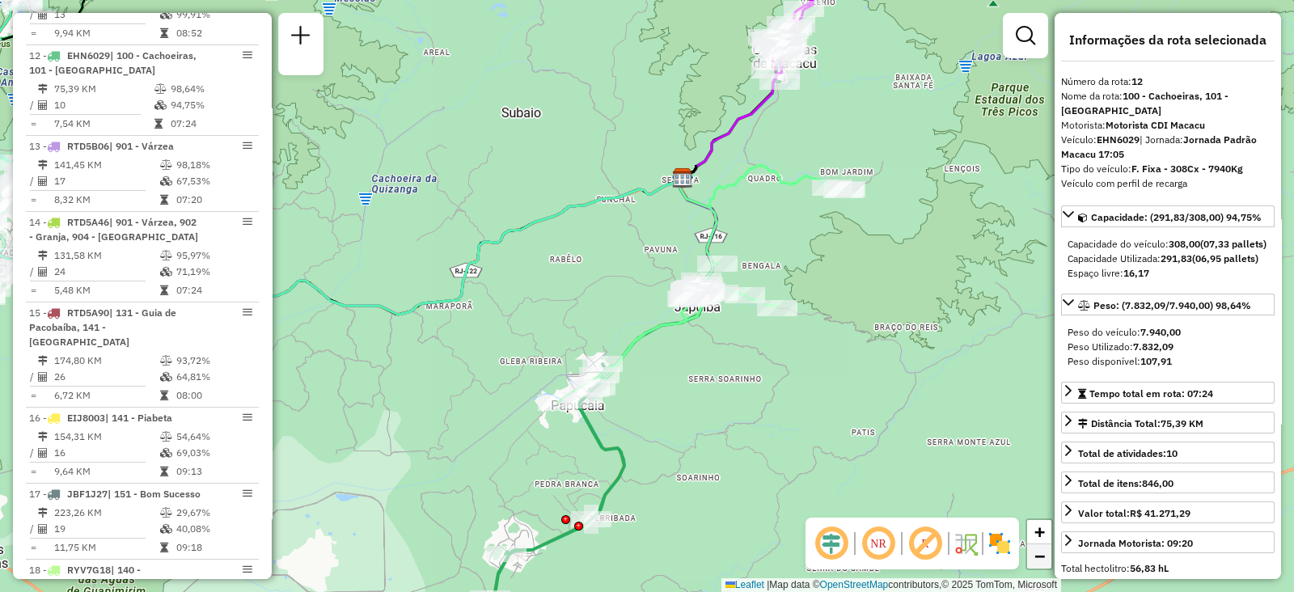
click at [1040, 561] on span "−" at bounding box center [1039, 556] width 11 height 20
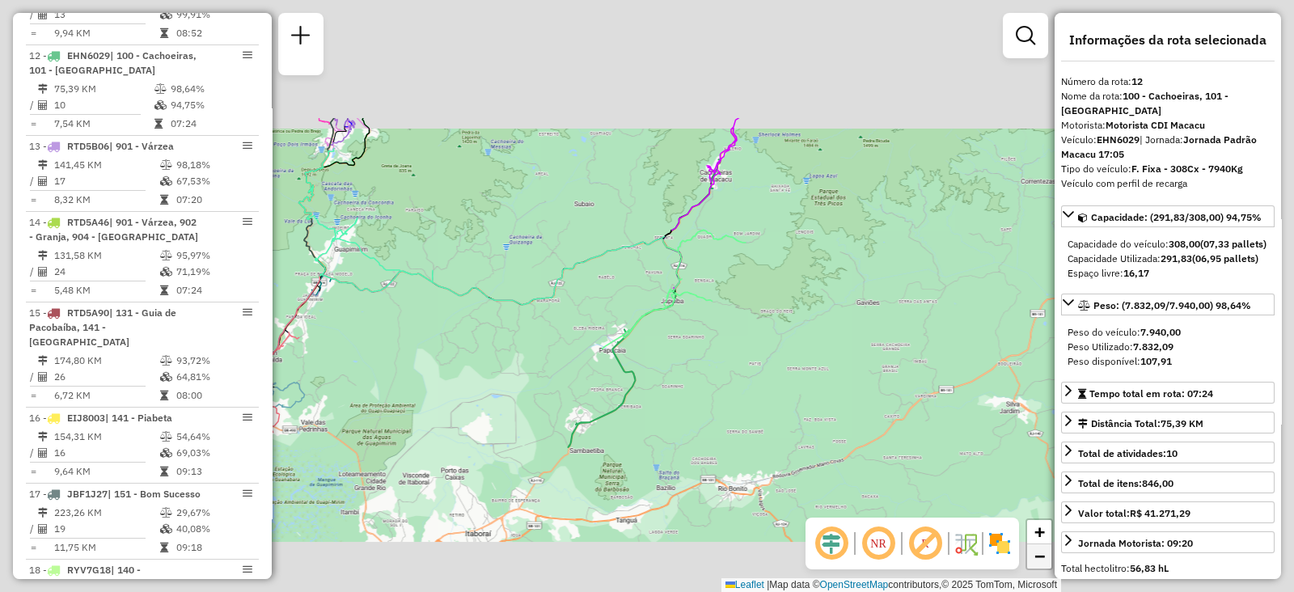
click at [1040, 561] on span "−" at bounding box center [1039, 556] width 11 height 20
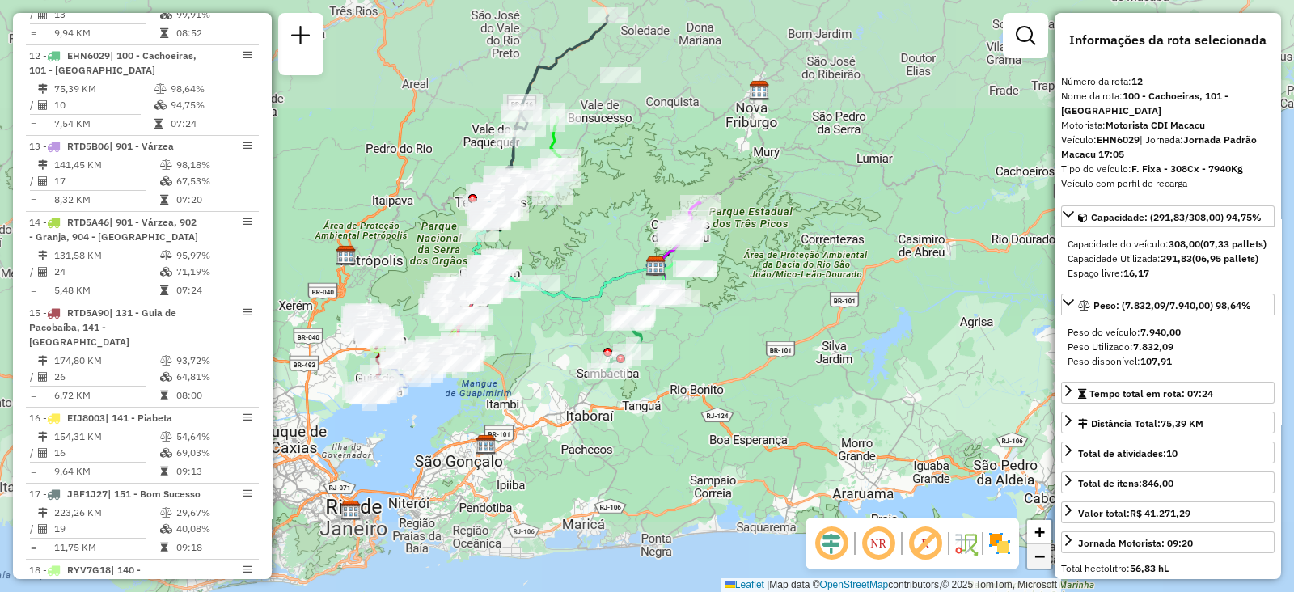
click at [1040, 561] on span "−" at bounding box center [1039, 556] width 11 height 20
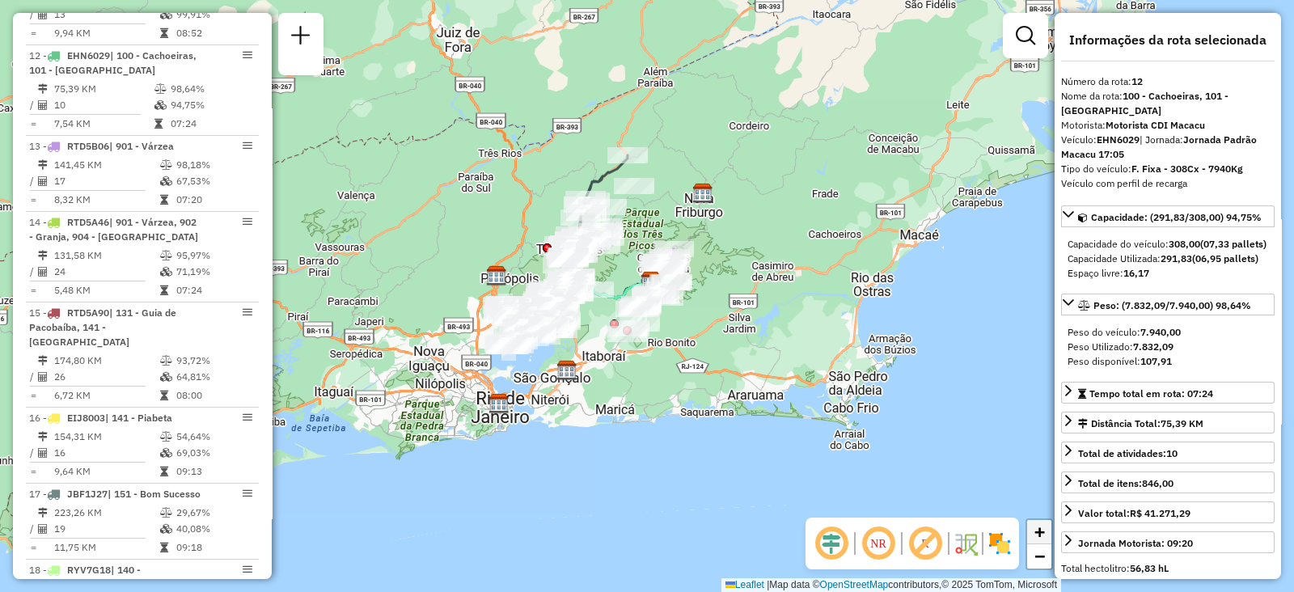
click at [1046, 535] on link "+" at bounding box center [1039, 532] width 24 height 24
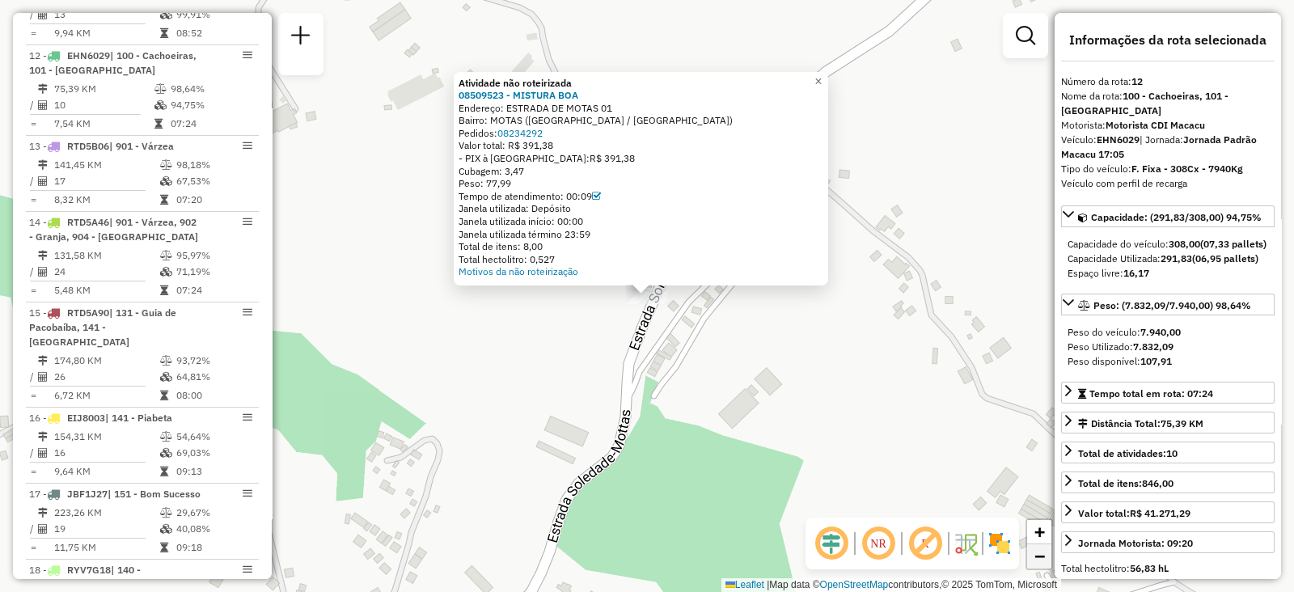
click at [1040, 551] on span "−" at bounding box center [1039, 556] width 11 height 20
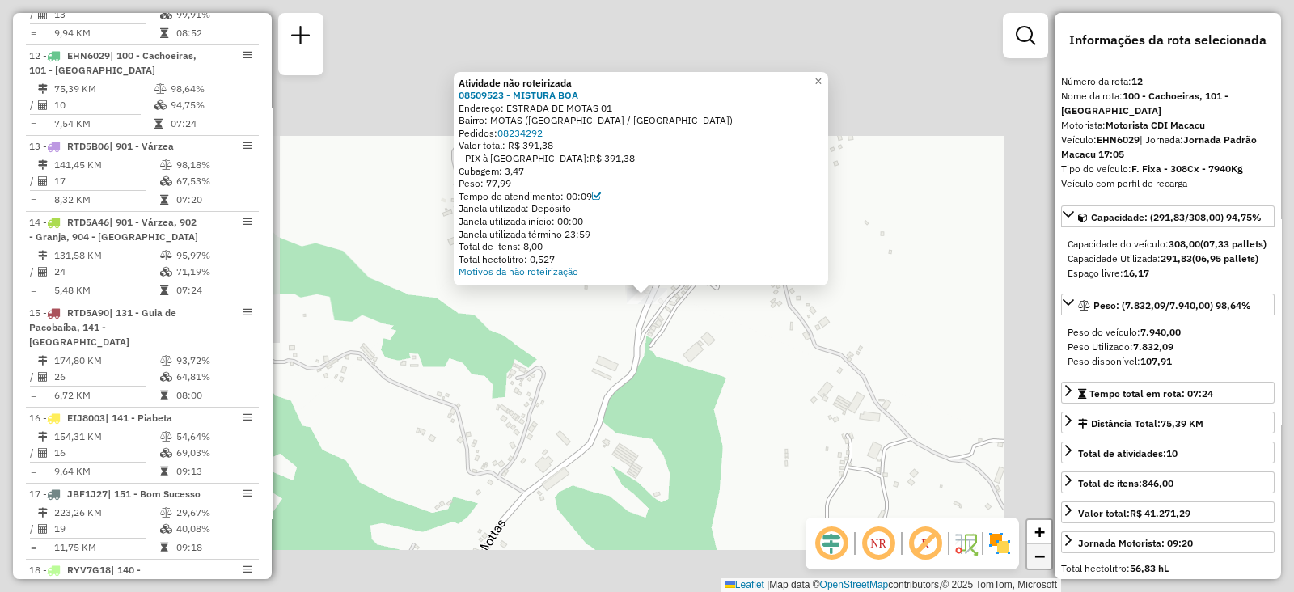
click at [1040, 551] on span "−" at bounding box center [1039, 556] width 11 height 20
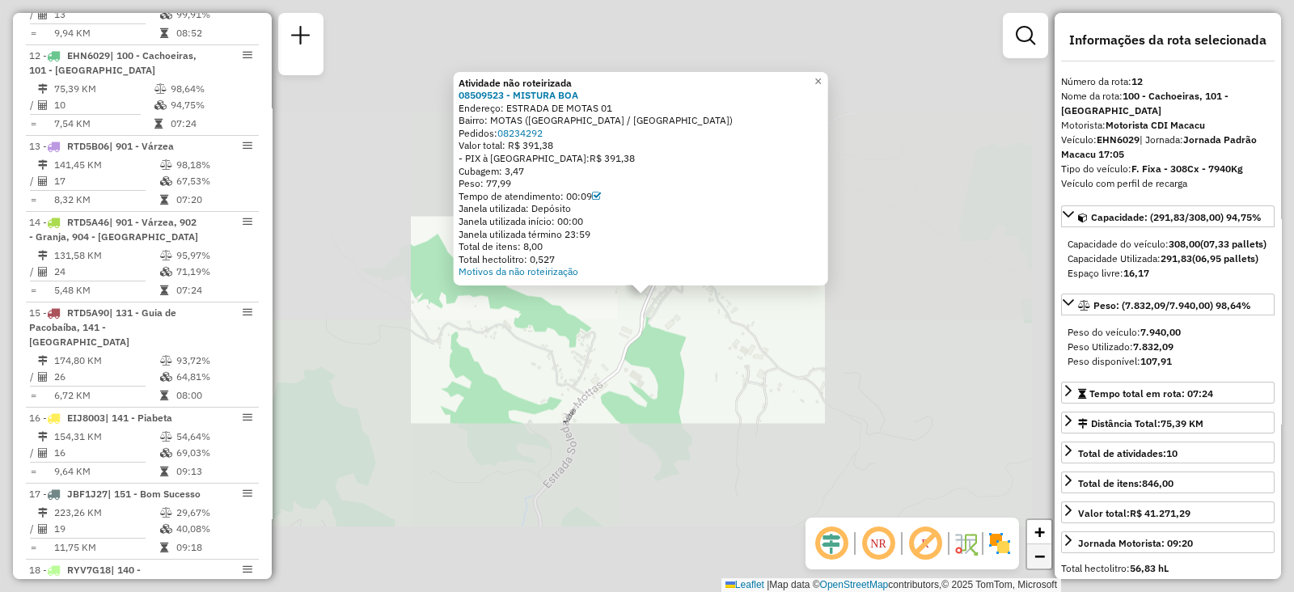
click at [1040, 551] on span "−" at bounding box center [1039, 556] width 11 height 20
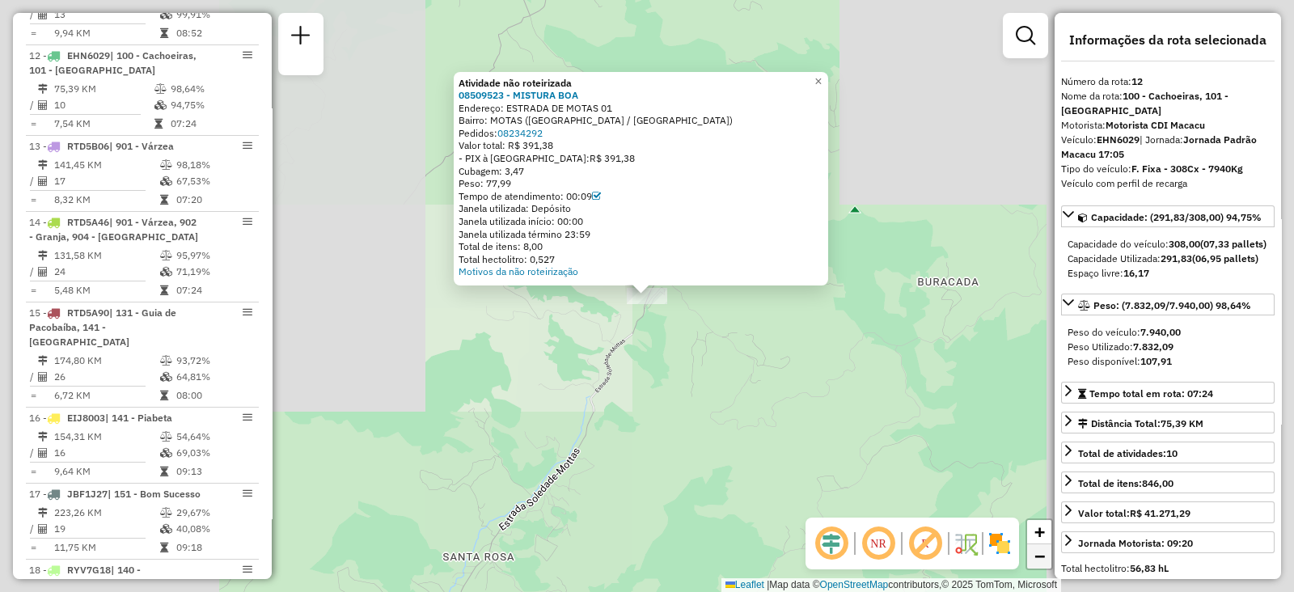
click at [1040, 551] on span "−" at bounding box center [1039, 556] width 11 height 20
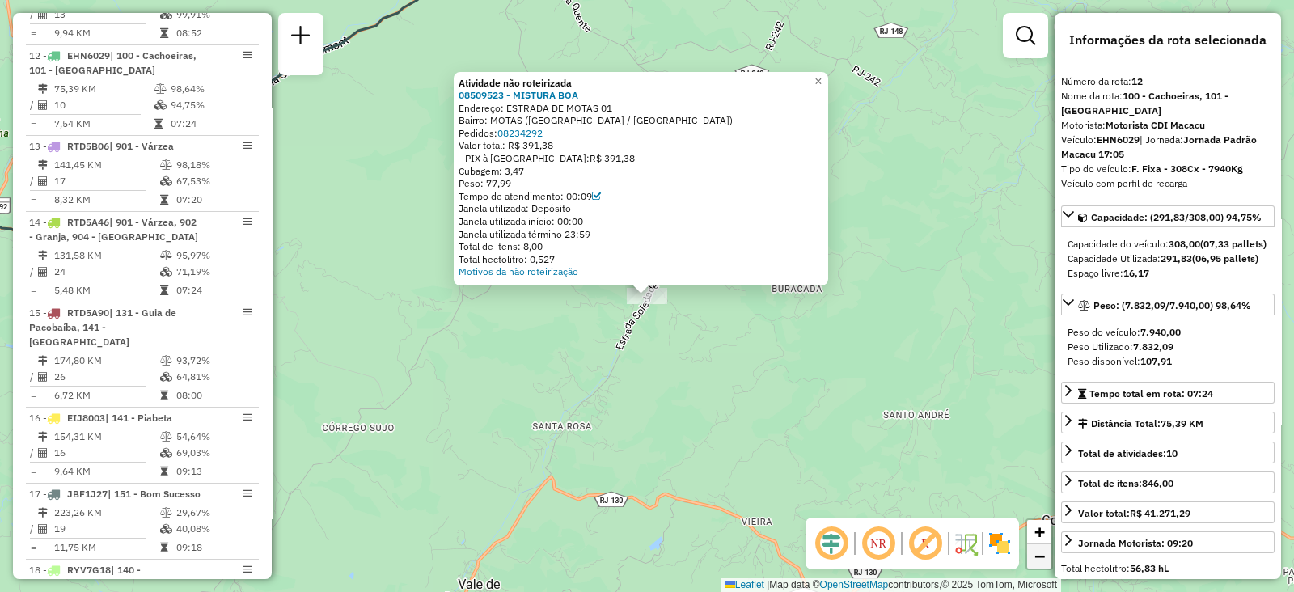
click at [1040, 551] on span "−" at bounding box center [1039, 556] width 11 height 20
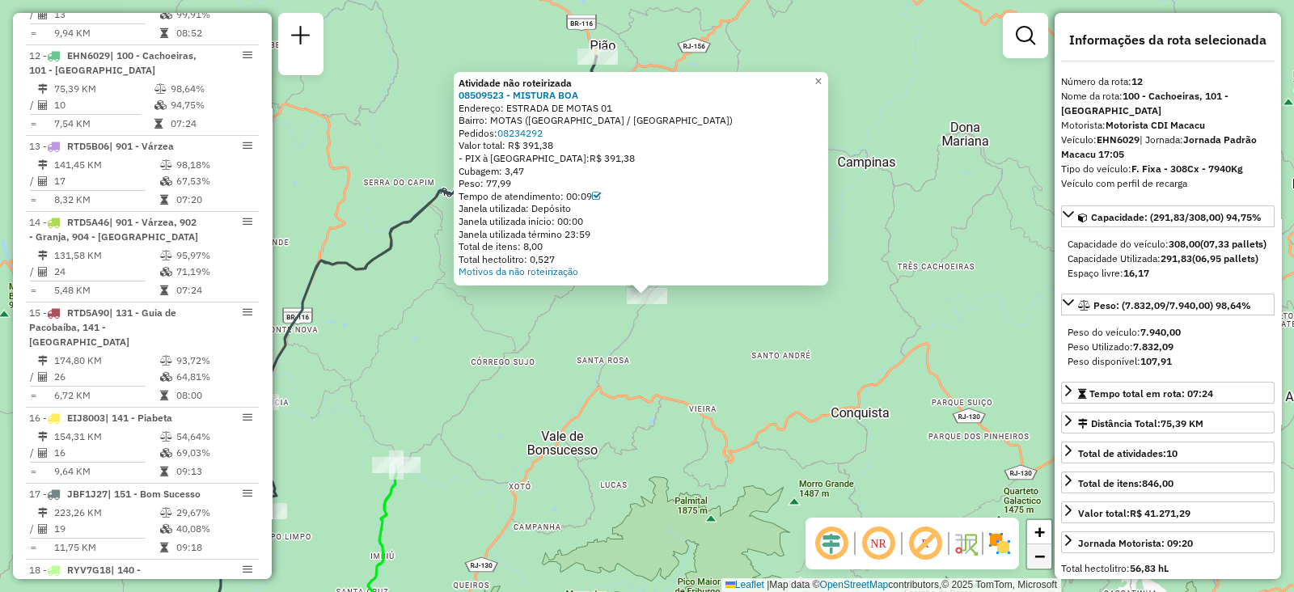
click at [1040, 551] on span "−" at bounding box center [1039, 556] width 11 height 20
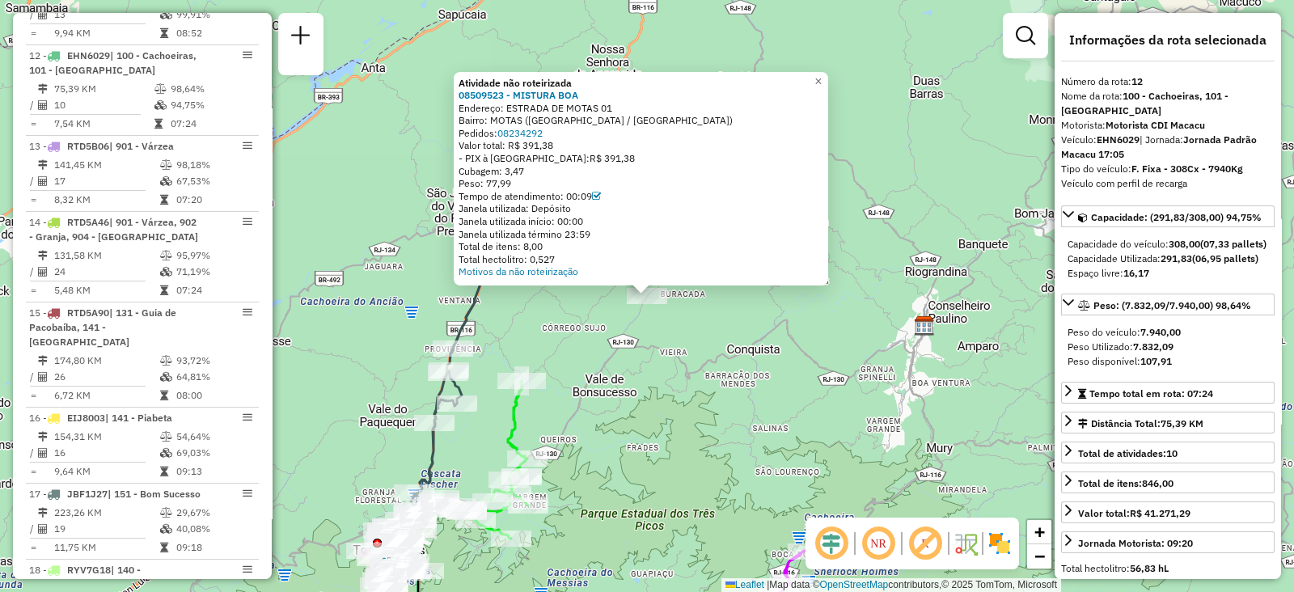
click at [799, 431] on div "Atividade não roteirizada 08509523 - MISTURA BOA Endereço: ESTRADA DE MOTAS 01 …" at bounding box center [647, 296] width 1294 height 592
